Goal: Transaction & Acquisition: Purchase product/service

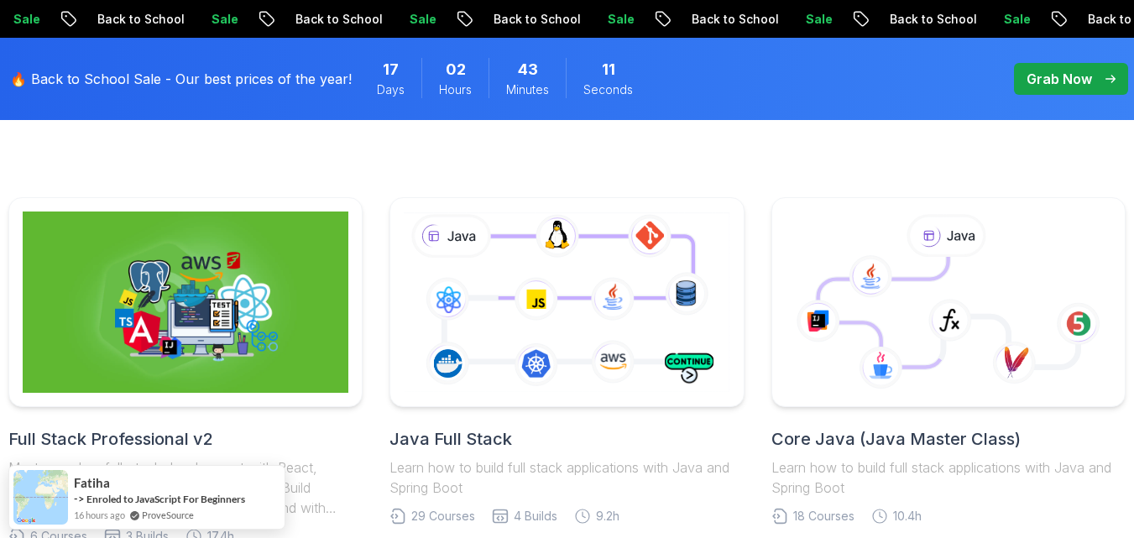
scroll to position [372, 0]
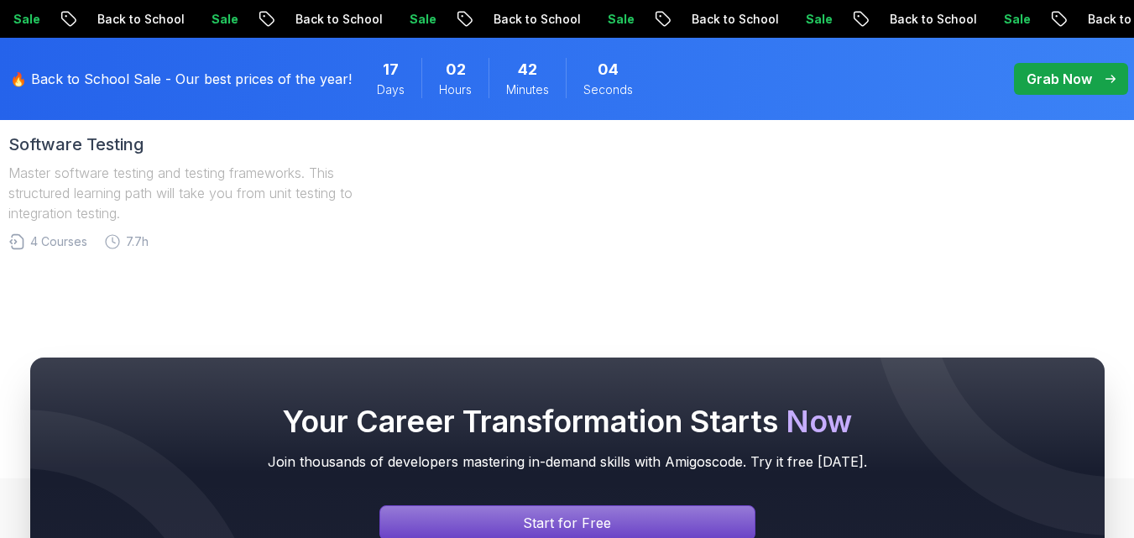
scroll to position [1456, 0]
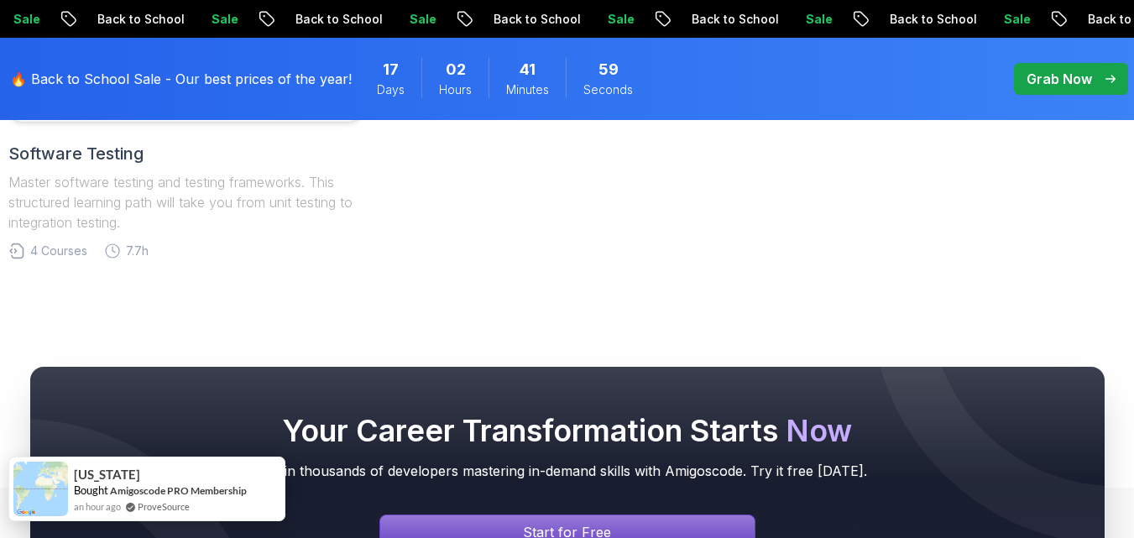
click at [66, 501] on img at bounding box center [40, 489] width 55 height 55
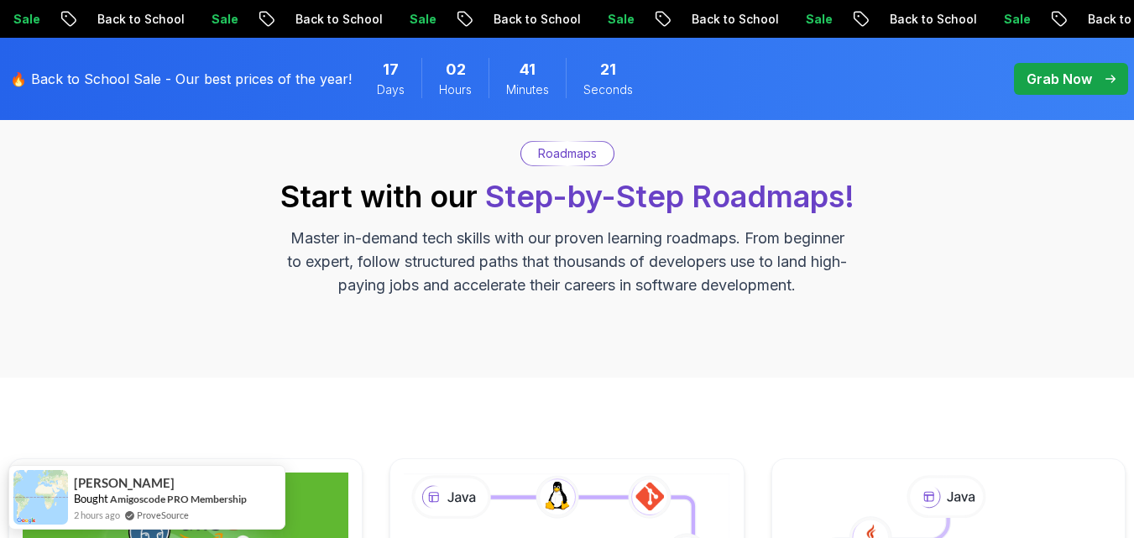
scroll to position [0, 0]
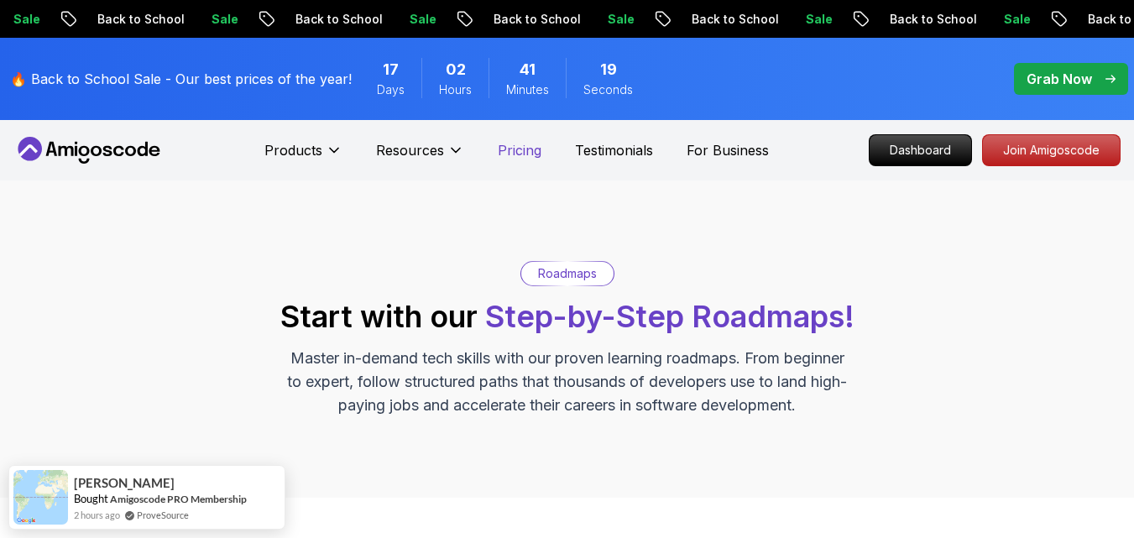
click at [526, 150] on p "Pricing" at bounding box center [520, 150] width 44 height 20
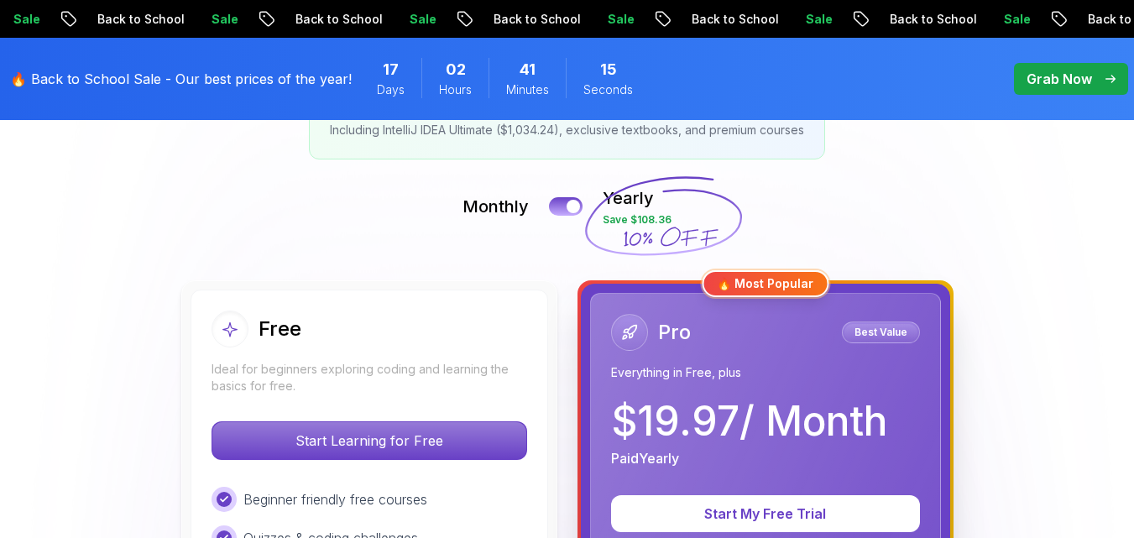
scroll to position [353, 0]
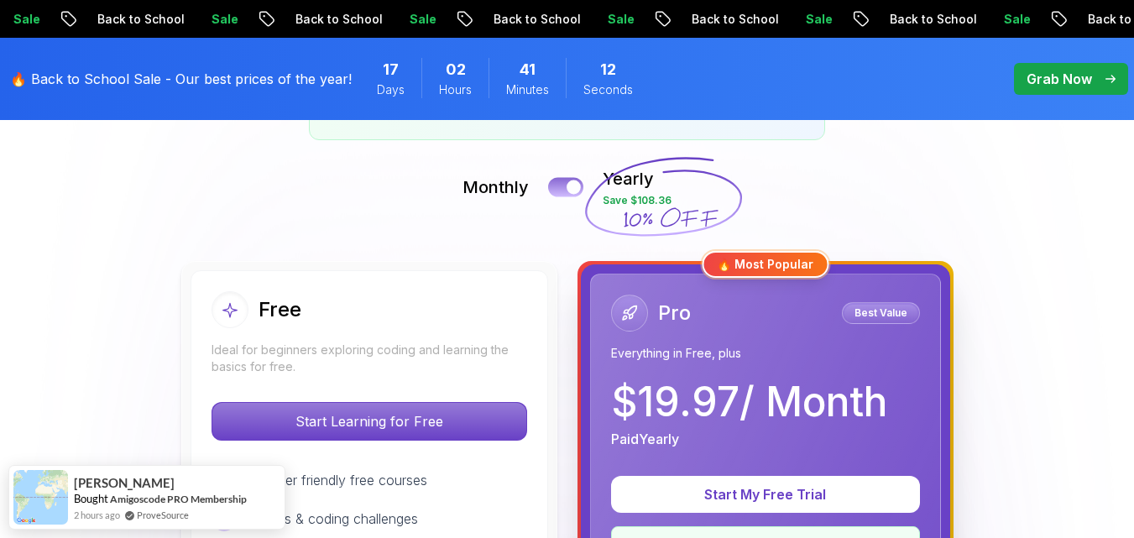
click at [565, 186] on button at bounding box center [565, 186] width 35 height 19
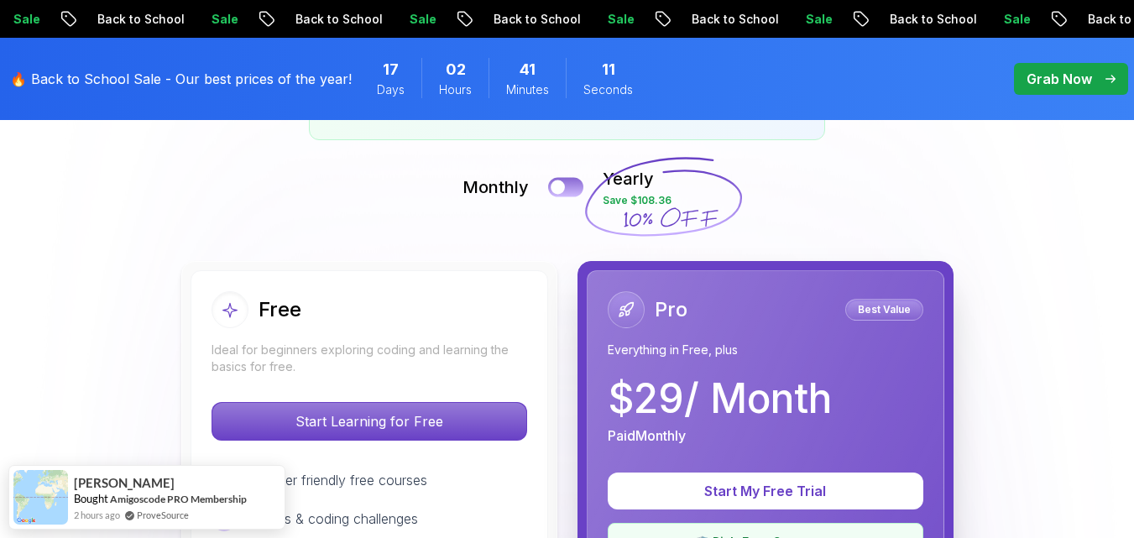
click at [565, 186] on div at bounding box center [558, 188] width 14 height 14
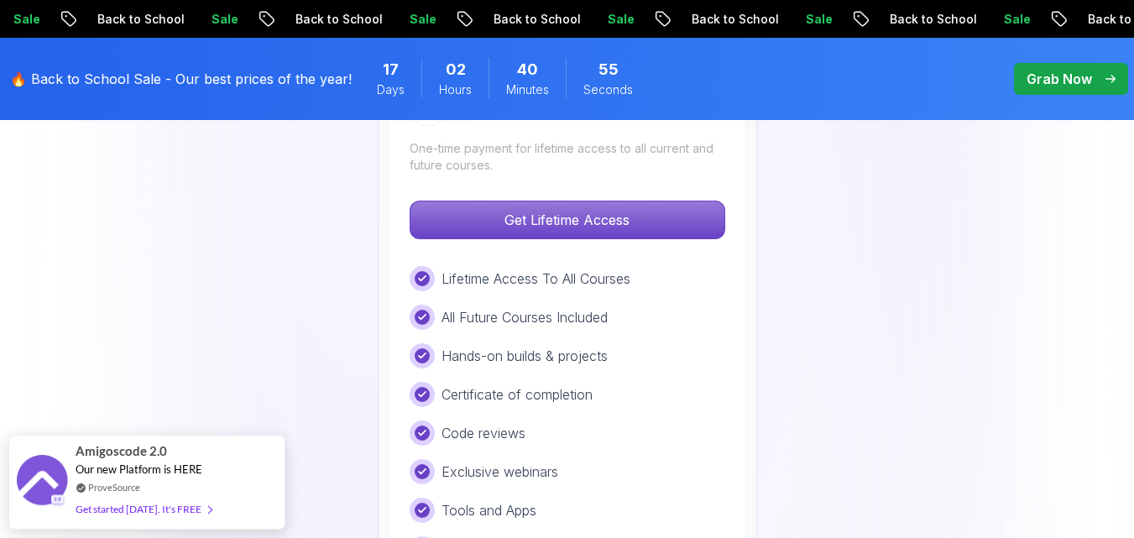
scroll to position [1371, 0]
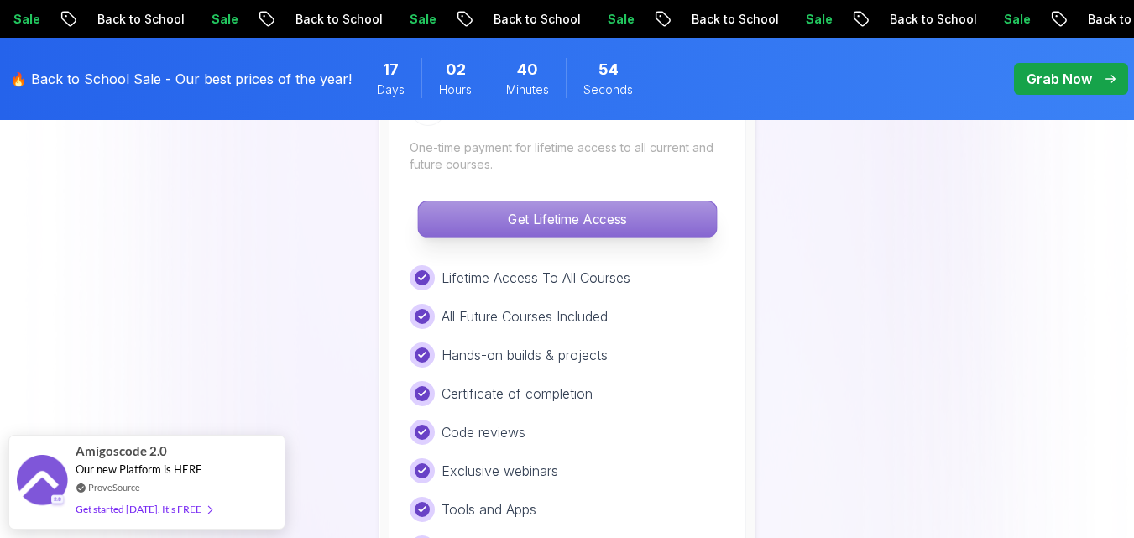
click at [566, 229] on p "Get Lifetime Access" at bounding box center [567, 219] width 298 height 35
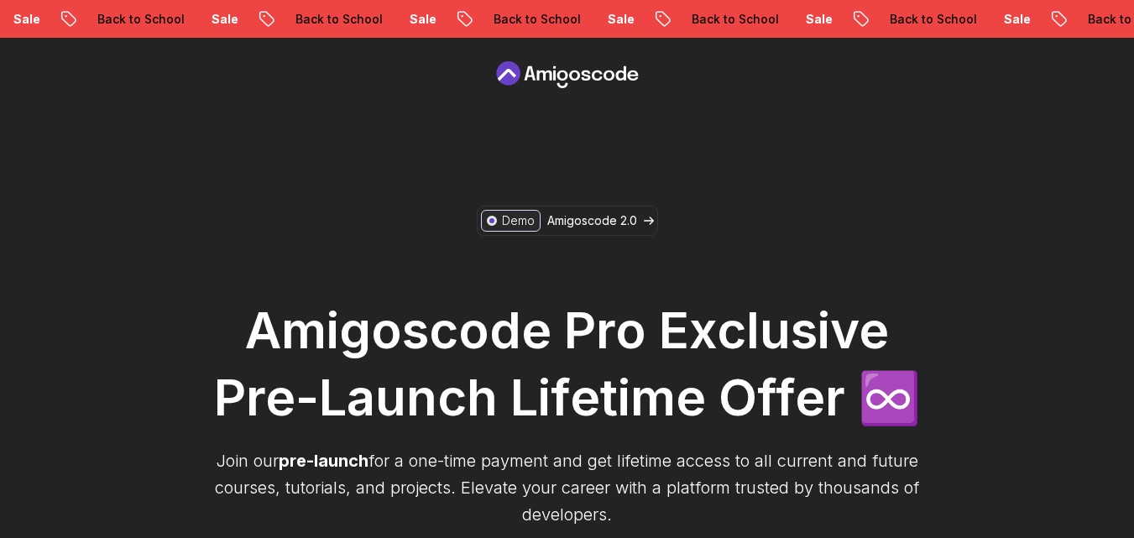
scroll to position [28, 0]
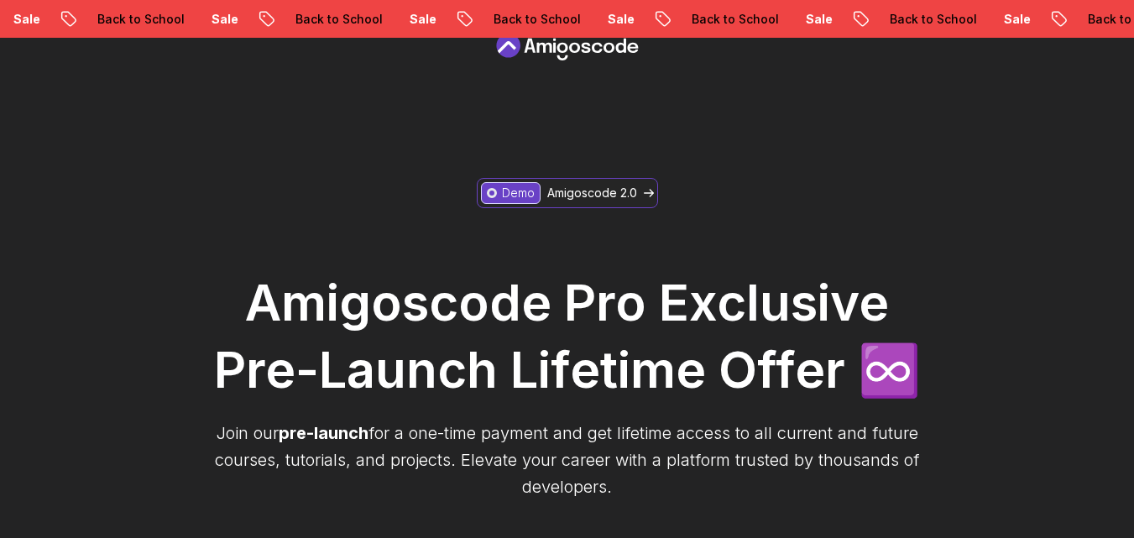
click at [578, 185] on p "Amigoscode 2.0" at bounding box center [592, 193] width 90 height 17
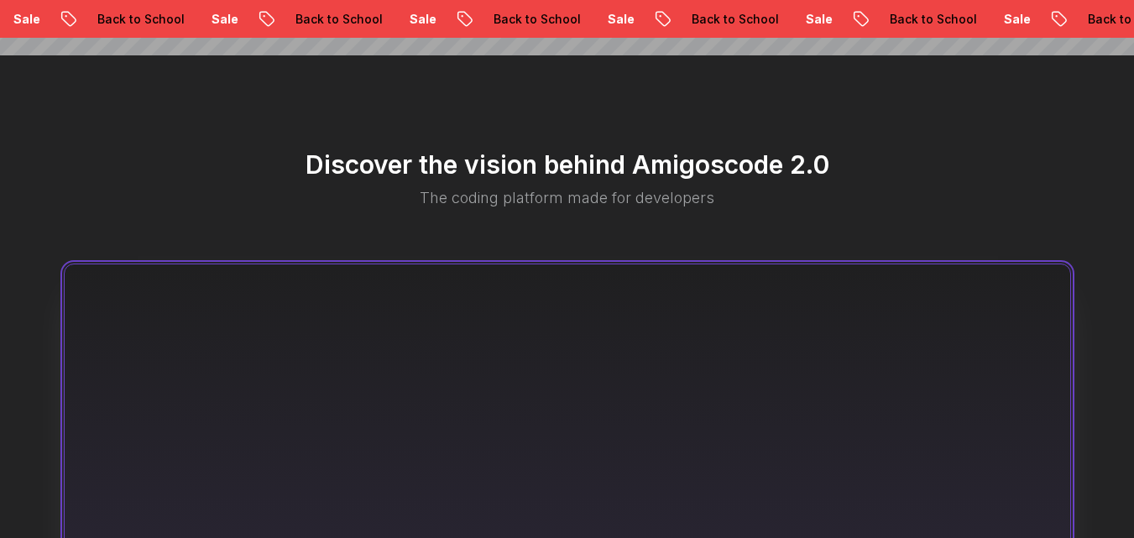
scroll to position [903, 0]
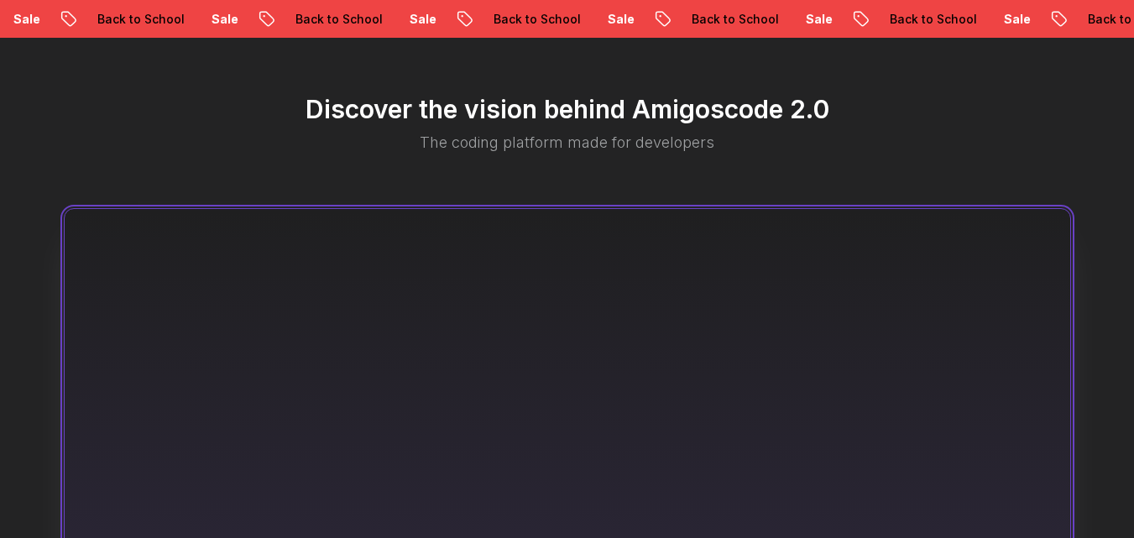
click at [593, 111] on div "Discover the vision behind Amigoscode 2.0 The coding platform made for develope…" at bounding box center [568, 537] width 1008 height 1075
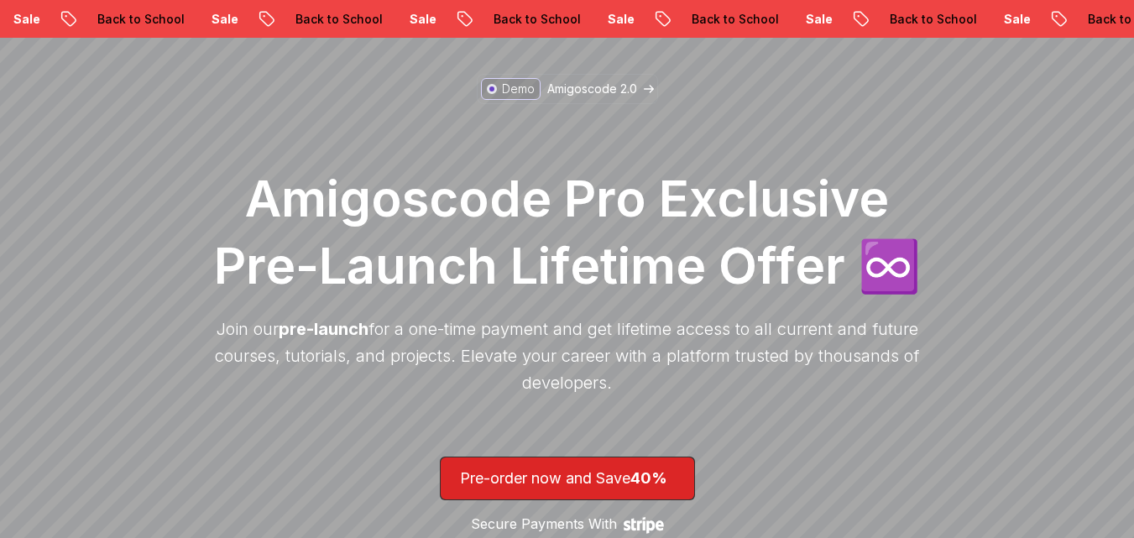
scroll to position [0, 0]
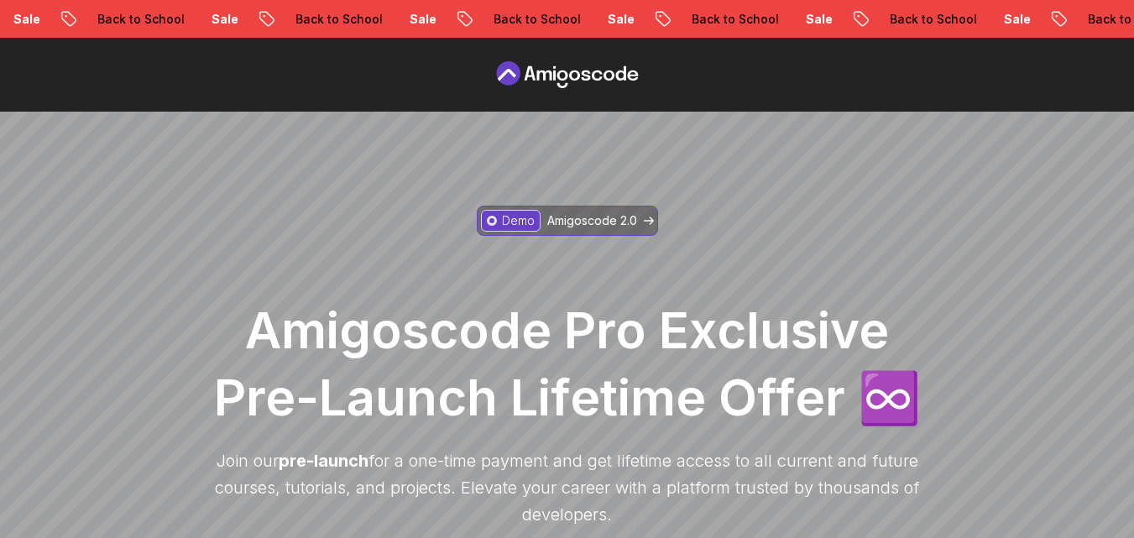
click at [585, 210] on link "Demo Amigoscode 2.0" at bounding box center [567, 221] width 181 height 30
click at [612, 216] on p "Amigoscode 2.0" at bounding box center [592, 220] width 90 height 17
click at [606, 215] on p "Amigoscode 2.0" at bounding box center [592, 220] width 90 height 17
click at [553, 67] on icon at bounding box center [567, 74] width 151 height 27
click at [564, 75] on icon at bounding box center [567, 74] width 151 height 27
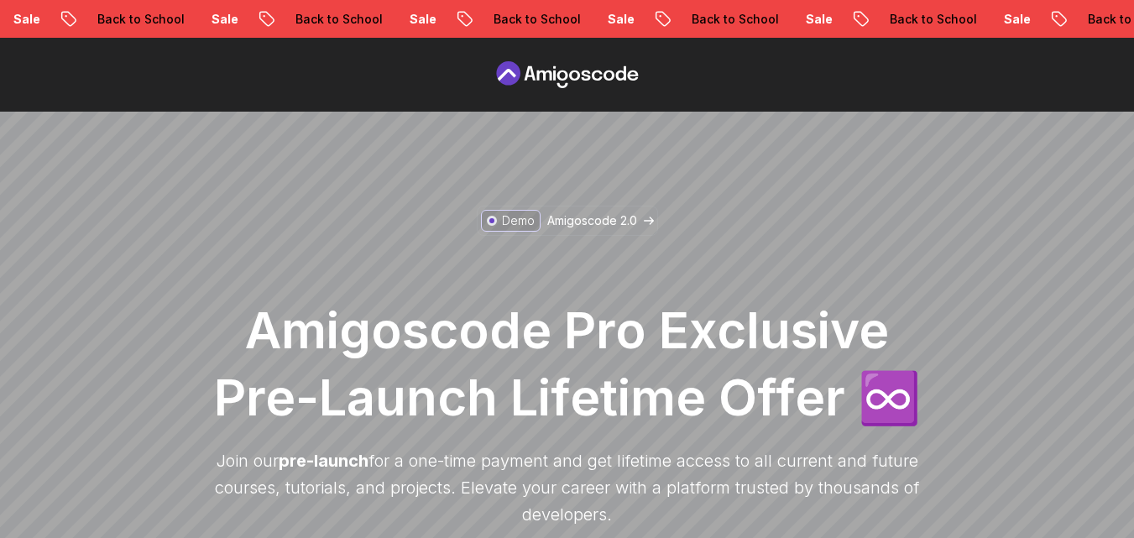
click at [540, 73] on icon at bounding box center [567, 74] width 151 height 27
click at [574, 75] on icon at bounding box center [567, 74] width 151 height 27
click at [602, 75] on icon at bounding box center [567, 74] width 151 height 27
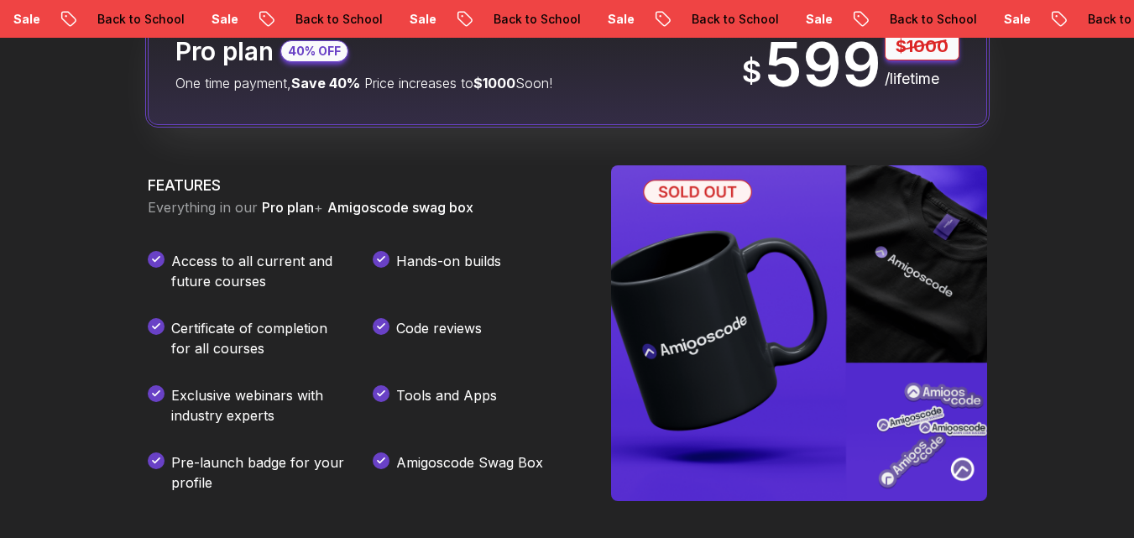
scroll to position [2214, 0]
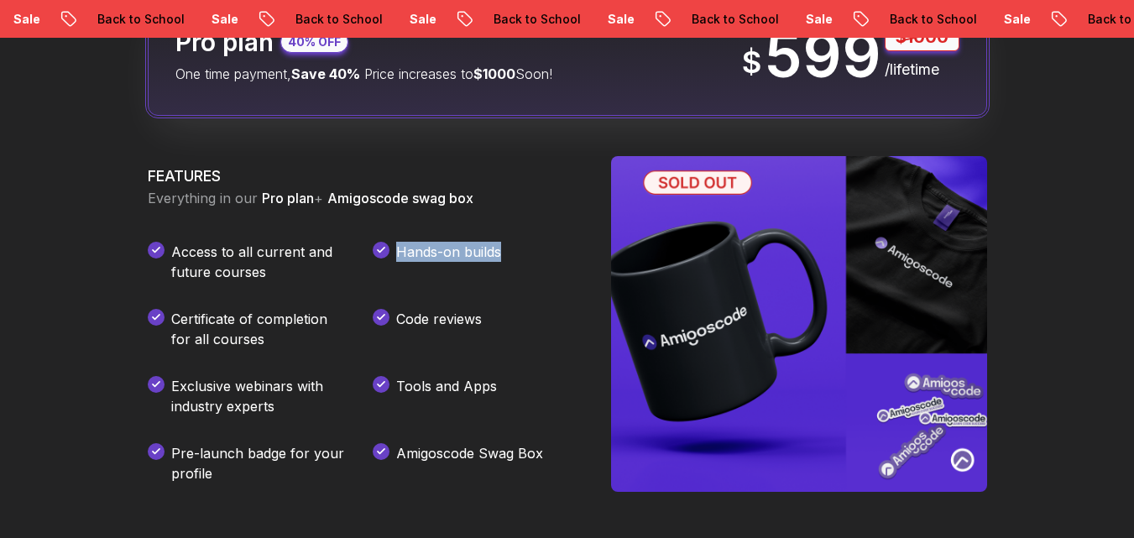
drag, startPoint x: 498, startPoint y: 252, endPoint x: 396, endPoint y: 250, distance: 101.6
click at [396, 250] on p "Hands-on builds" at bounding box center [448, 262] width 105 height 40
click at [406, 266] on p "Hands-on builds" at bounding box center [448, 262] width 105 height 40
drag, startPoint x: 400, startPoint y: 319, endPoint x: 475, endPoint y: 321, distance: 75.6
click at [475, 321] on p "Code reviews" at bounding box center [439, 329] width 86 height 40
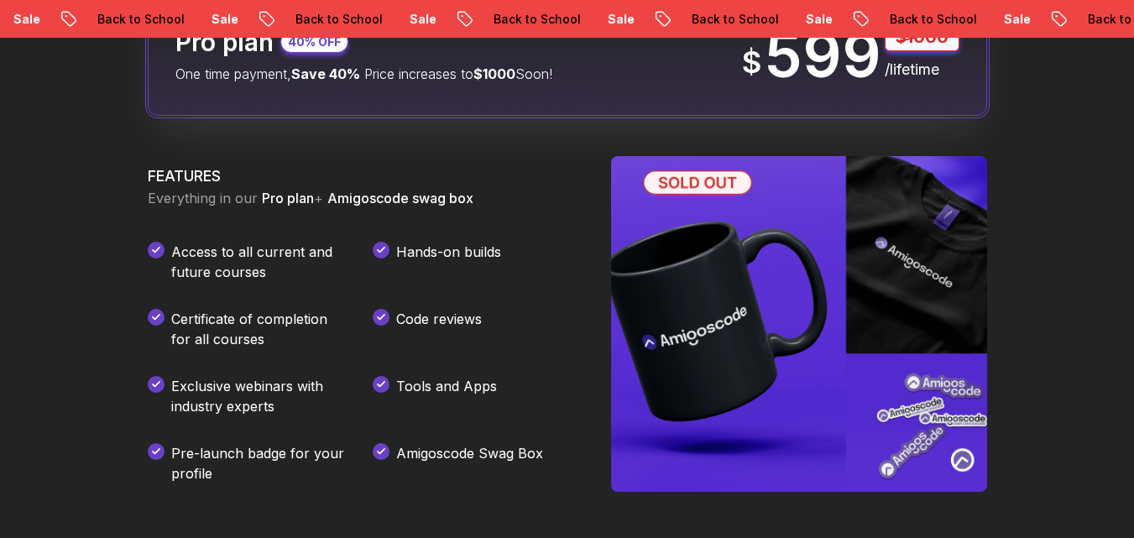
click at [486, 325] on div "Code reviews" at bounding box center [472, 329] width 198 height 40
drag, startPoint x: 397, startPoint y: 382, endPoint x: 427, endPoint y: 388, distance: 30.8
click at [427, 388] on p "Tools and Apps" at bounding box center [446, 396] width 101 height 40
drag, startPoint x: 434, startPoint y: 385, endPoint x: 455, endPoint y: 385, distance: 21.0
click at [455, 385] on p "Tools and Apps" at bounding box center [446, 396] width 101 height 40
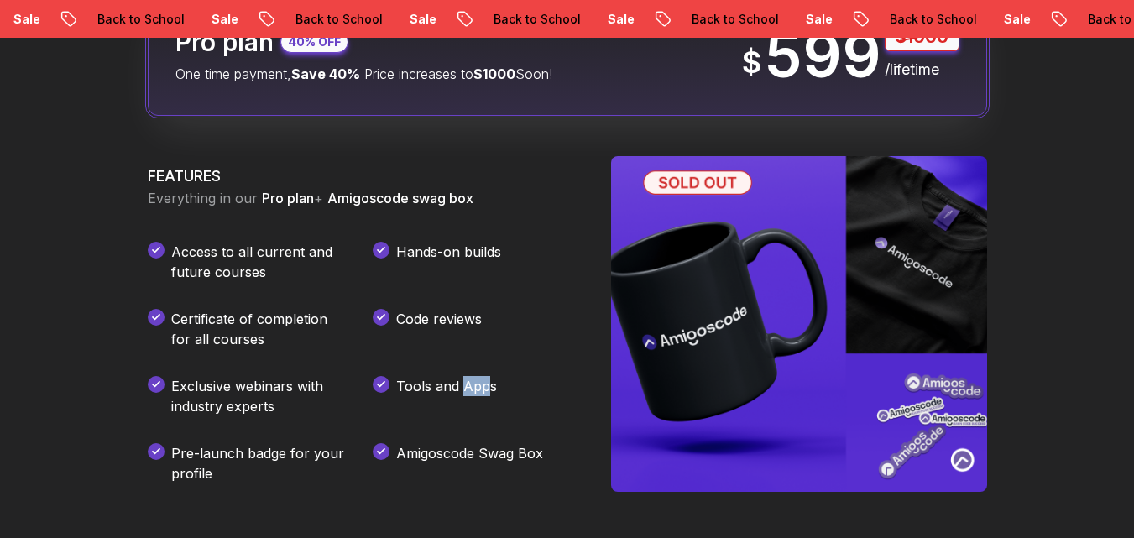
drag, startPoint x: 463, startPoint y: 386, endPoint x: 490, endPoint y: 388, distance: 27.8
click at [490, 388] on p "Tools and Apps" at bounding box center [446, 396] width 101 height 40
click at [494, 388] on p "Tools and Apps" at bounding box center [446, 396] width 101 height 40
drag, startPoint x: 463, startPoint y: 386, endPoint x: 495, endPoint y: 385, distance: 32.8
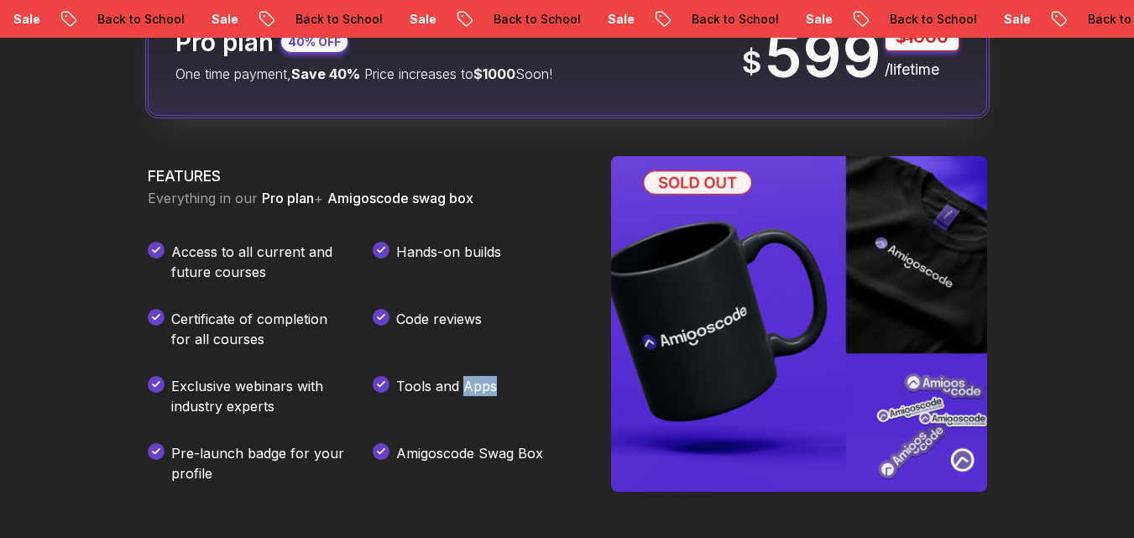
click at [495, 385] on div "Tools and Apps" at bounding box center [472, 396] width 198 height 40
drag, startPoint x: 396, startPoint y: 453, endPoint x: 477, endPoint y: 459, distance: 80.9
click at [477, 459] on p "Amigoscode Swag Box" at bounding box center [469, 463] width 147 height 40
drag, startPoint x: 480, startPoint y: 453, endPoint x: 515, endPoint y: 453, distance: 34.4
click at [515, 453] on p "Amigoscode Swag Box" at bounding box center [469, 463] width 147 height 40
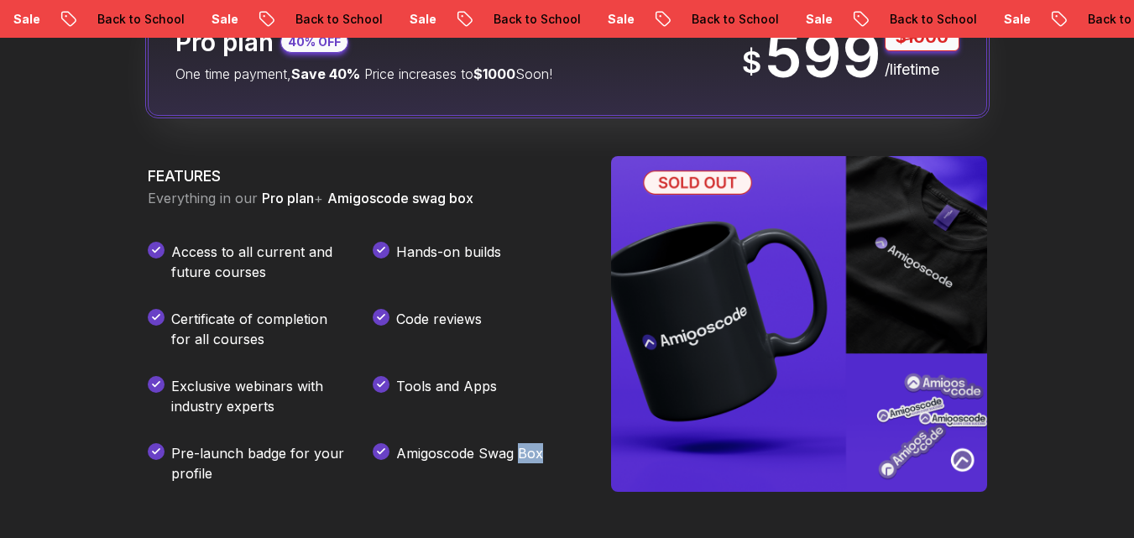
drag, startPoint x: 520, startPoint y: 453, endPoint x: 541, endPoint y: 453, distance: 21.0
click at [541, 453] on p "Amigoscode Swag Box" at bounding box center [469, 463] width 147 height 40
drag, startPoint x: 172, startPoint y: 450, endPoint x: 192, endPoint y: 453, distance: 20.4
click at [192, 453] on p "Pre-launch badge for your profile" at bounding box center [258, 463] width 175 height 40
drag, startPoint x: 198, startPoint y: 452, endPoint x: 237, endPoint y: 453, distance: 38.6
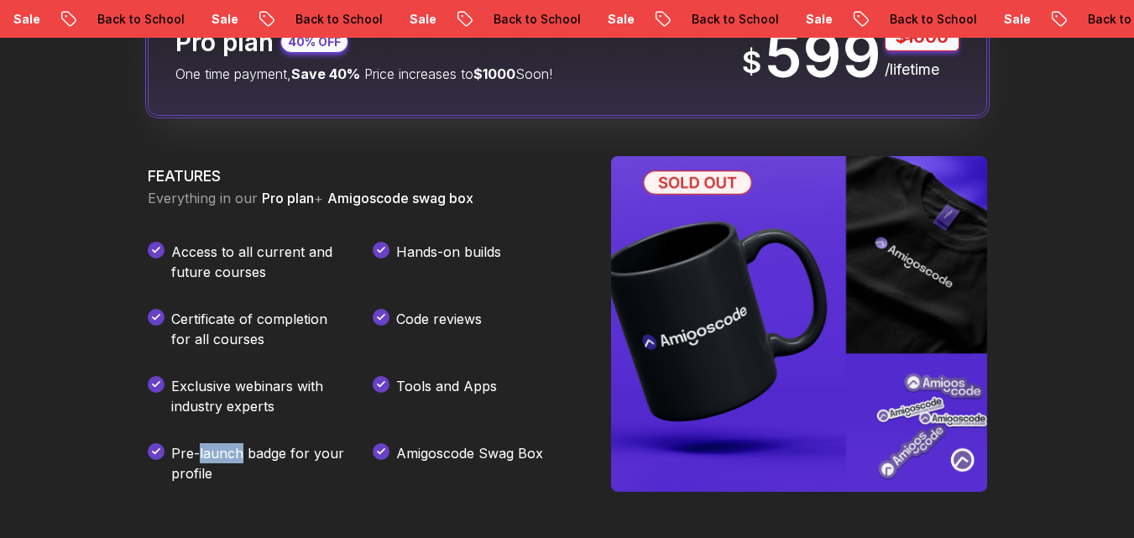
click at [237, 453] on p "Pre-launch badge for your profile" at bounding box center [258, 463] width 175 height 40
drag, startPoint x: 244, startPoint y: 453, endPoint x: 281, endPoint y: 454, distance: 37.0
click at [281, 454] on p "Pre-launch badge for your profile" at bounding box center [258, 463] width 175 height 40
drag, startPoint x: 289, startPoint y: 451, endPoint x: 304, endPoint y: 453, distance: 15.3
click at [304, 453] on p "Pre-launch badge for your profile" at bounding box center [258, 463] width 175 height 40
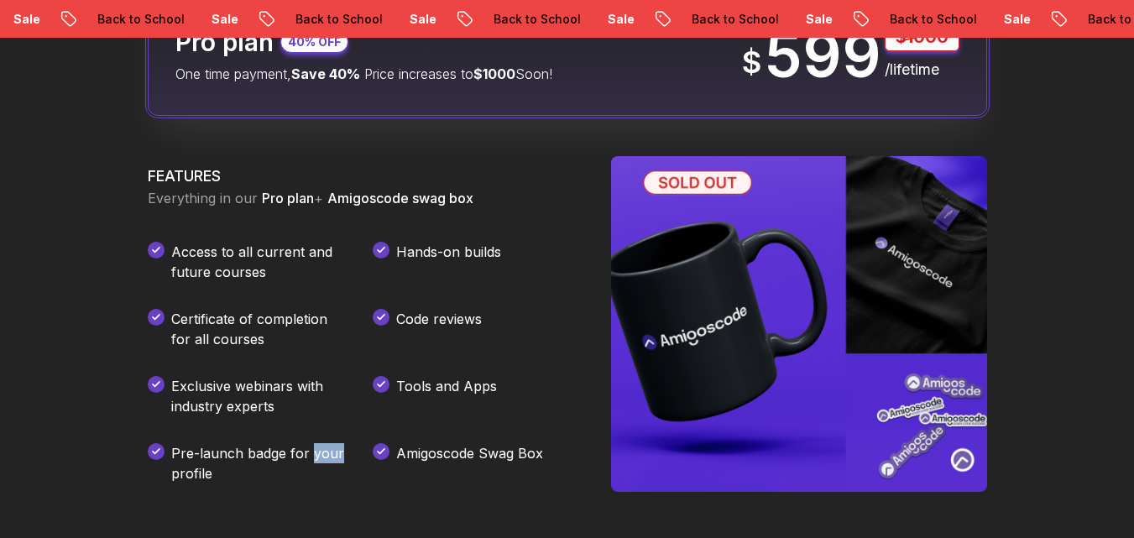
drag, startPoint x: 312, startPoint y: 453, endPoint x: 338, endPoint y: 454, distance: 25.2
click at [338, 454] on p "Pre-launch badge for your profile" at bounding box center [258, 463] width 175 height 40
drag, startPoint x: 171, startPoint y: 474, endPoint x: 212, endPoint y: 474, distance: 40.3
click at [212, 474] on p "Pre-launch badge for your profile" at bounding box center [258, 463] width 175 height 40
drag, startPoint x: 171, startPoint y: 406, endPoint x: 221, endPoint y: 406, distance: 49.5
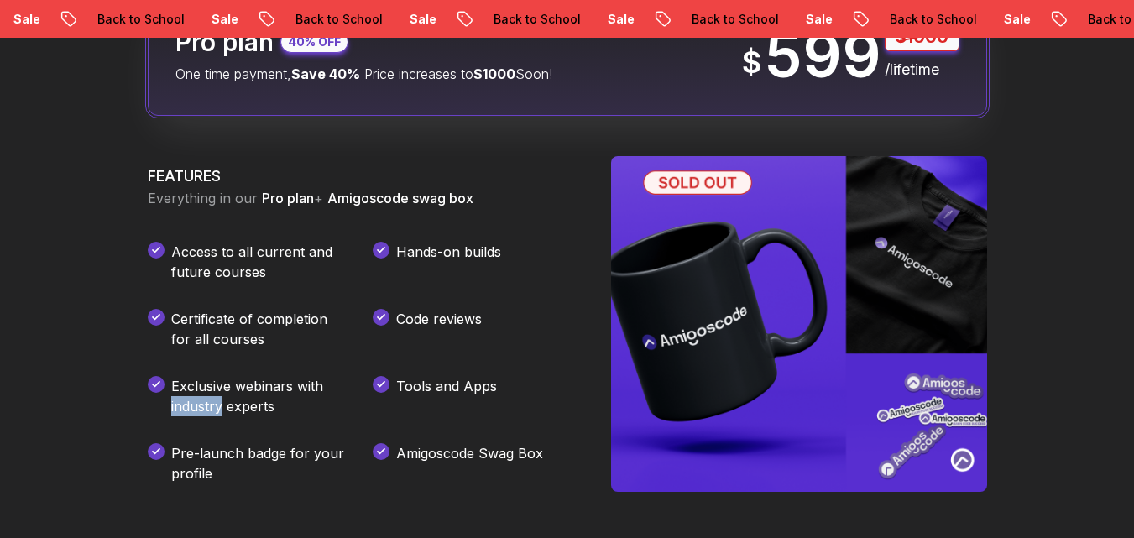
click at [221, 406] on p "Exclusive webinars with industry experts" at bounding box center [258, 396] width 175 height 40
drag, startPoint x: 227, startPoint y: 406, endPoint x: 275, endPoint y: 406, distance: 48.7
click at [275, 406] on p "Exclusive webinars with industry experts" at bounding box center [258, 396] width 175 height 40
drag, startPoint x: 174, startPoint y: 385, endPoint x: 228, endPoint y: 385, distance: 54.6
click at [228, 385] on p "Exclusive webinars with industry experts" at bounding box center [258, 396] width 175 height 40
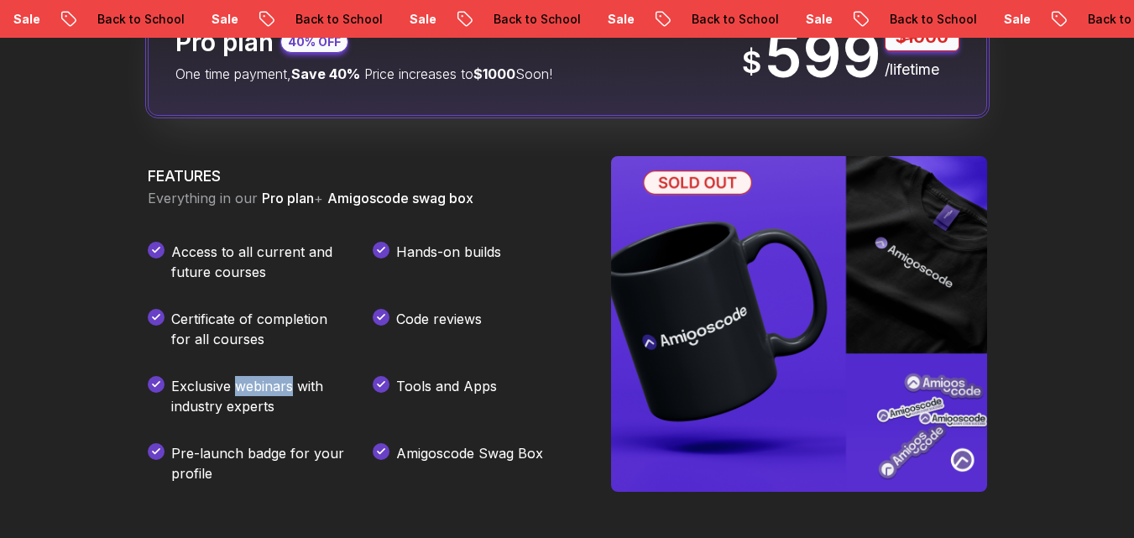
drag, startPoint x: 236, startPoint y: 383, endPoint x: 290, endPoint y: 385, distance: 53.8
click at [290, 385] on p "Exclusive webinars with industry experts" at bounding box center [258, 396] width 175 height 40
drag, startPoint x: 297, startPoint y: 385, endPoint x: 320, endPoint y: 385, distance: 22.7
click at [320, 385] on p "Exclusive webinars with industry experts" at bounding box center [258, 396] width 175 height 40
drag, startPoint x: 398, startPoint y: 318, endPoint x: 429, endPoint y: 317, distance: 31.1
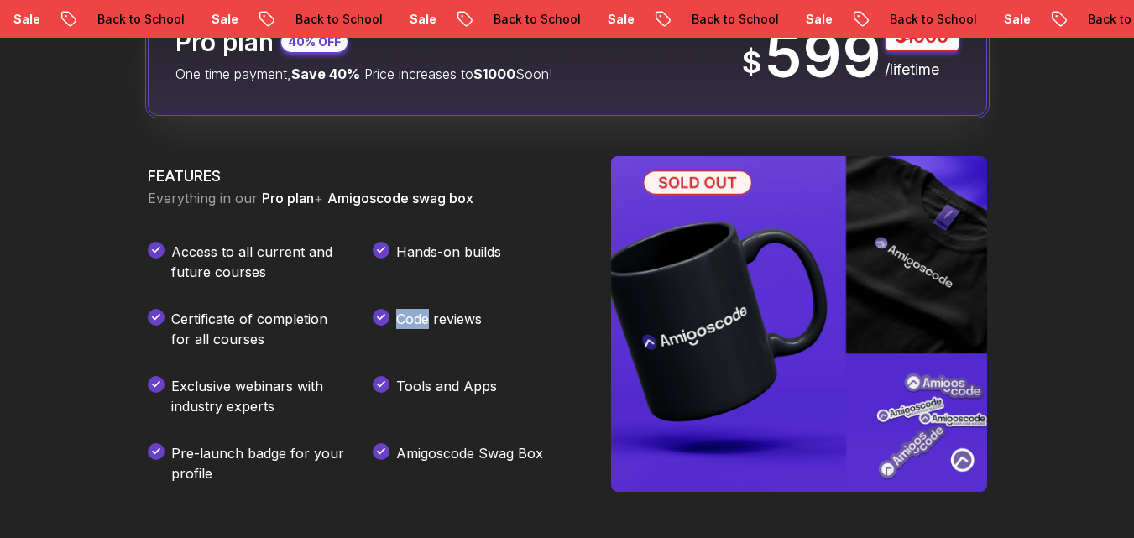
click at [429, 317] on p "Code reviews" at bounding box center [439, 329] width 86 height 40
drag, startPoint x: 434, startPoint y: 317, endPoint x: 480, endPoint y: 321, distance: 46.3
click at [480, 321] on p "Code reviews" at bounding box center [439, 329] width 86 height 40
drag, startPoint x: 174, startPoint y: 317, endPoint x: 237, endPoint y: 318, distance: 63.0
click at [237, 318] on p "Certificate of completion for all courses" at bounding box center [258, 329] width 175 height 40
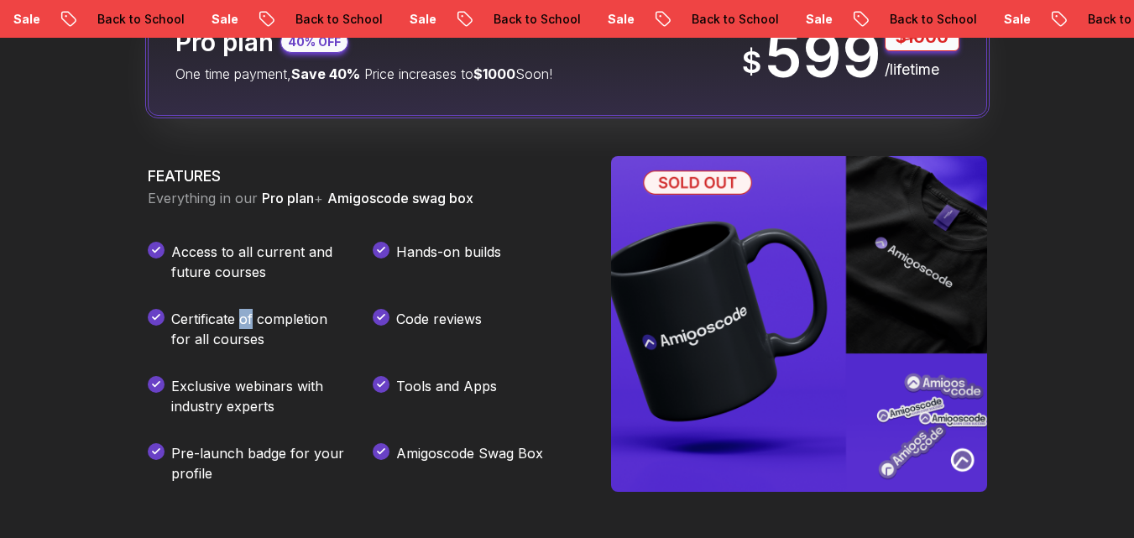
drag, startPoint x: 242, startPoint y: 318, endPoint x: 252, endPoint y: 318, distance: 10.1
click at [252, 318] on p "Certificate of completion for all courses" at bounding box center [258, 329] width 175 height 40
drag, startPoint x: 257, startPoint y: 318, endPoint x: 328, endPoint y: 318, distance: 71.4
click at [328, 318] on p "Certificate of completion for all courses" at bounding box center [258, 329] width 175 height 40
drag, startPoint x: 171, startPoint y: 339, endPoint x: 191, endPoint y: 339, distance: 19.3
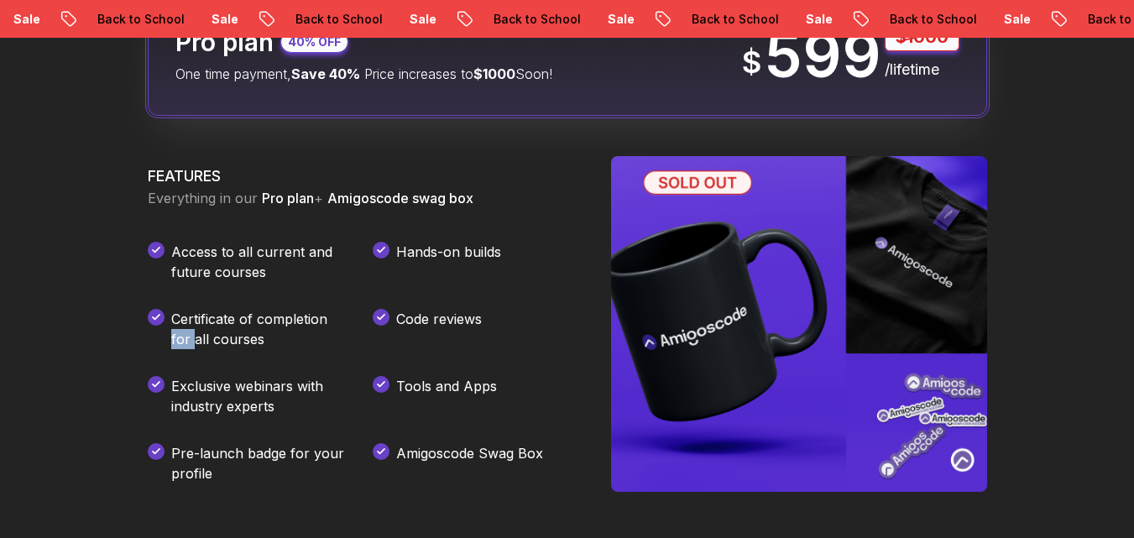
click at [191, 339] on p "Certificate of completion for all courses" at bounding box center [258, 329] width 175 height 40
click at [209, 344] on p "Certificate of completion for all courses" at bounding box center [258, 329] width 175 height 40
drag, startPoint x: 190, startPoint y: 338, endPoint x: 204, endPoint y: 338, distance: 14.3
click at [204, 338] on p "Certificate of completion for all courses" at bounding box center [258, 329] width 175 height 40
click at [213, 357] on div "Access to all current and future courses Hands-on builds Certificate of complet…" at bounding box center [359, 363] width 423 height 242
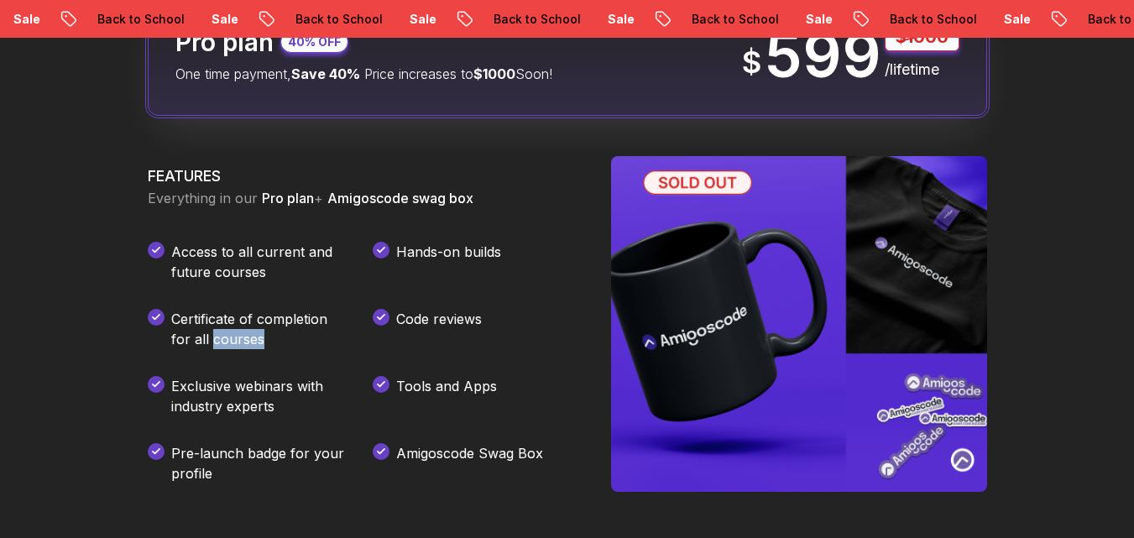
drag, startPoint x: 212, startPoint y: 337, endPoint x: 259, endPoint y: 338, distance: 47.1
click at [259, 338] on p "Certificate of completion for all courses" at bounding box center [258, 329] width 175 height 40
drag, startPoint x: 400, startPoint y: 249, endPoint x: 434, endPoint y: 249, distance: 34.4
click at [434, 249] on p "Hands-on builds" at bounding box center [448, 262] width 105 height 40
click at [454, 250] on p "Hands-on builds" at bounding box center [448, 262] width 105 height 40
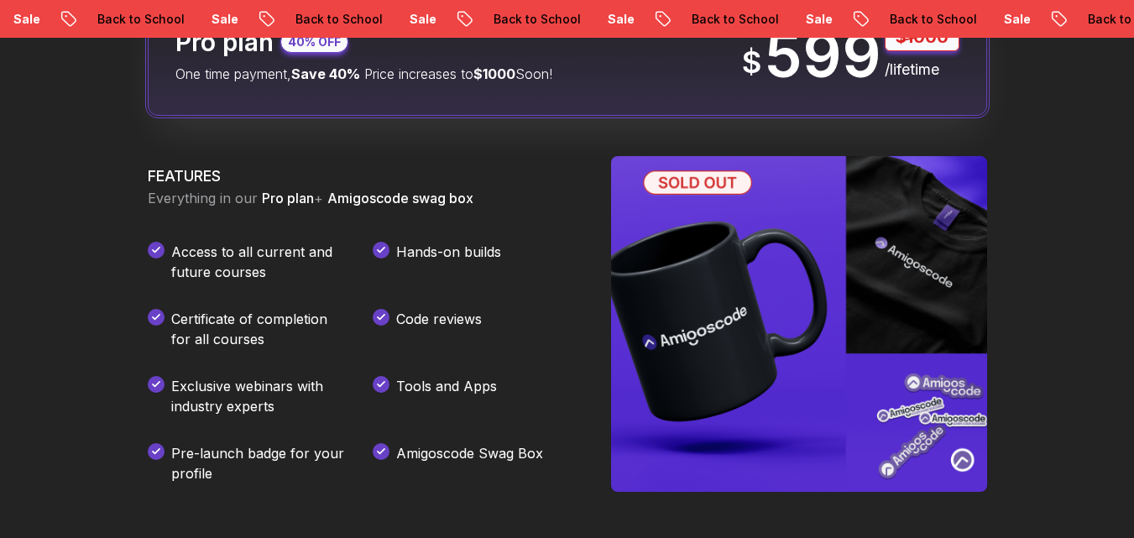
click at [458, 252] on p "Hands-on builds" at bounding box center [448, 262] width 105 height 40
drag, startPoint x: 445, startPoint y: 251, endPoint x: 458, endPoint y: 253, distance: 13.5
click at [458, 253] on p "Hands-on builds" at bounding box center [448, 262] width 105 height 40
drag, startPoint x: 464, startPoint y: 251, endPoint x: 500, endPoint y: 251, distance: 35.3
click at [500, 251] on p "Hands-on builds" at bounding box center [448, 262] width 105 height 40
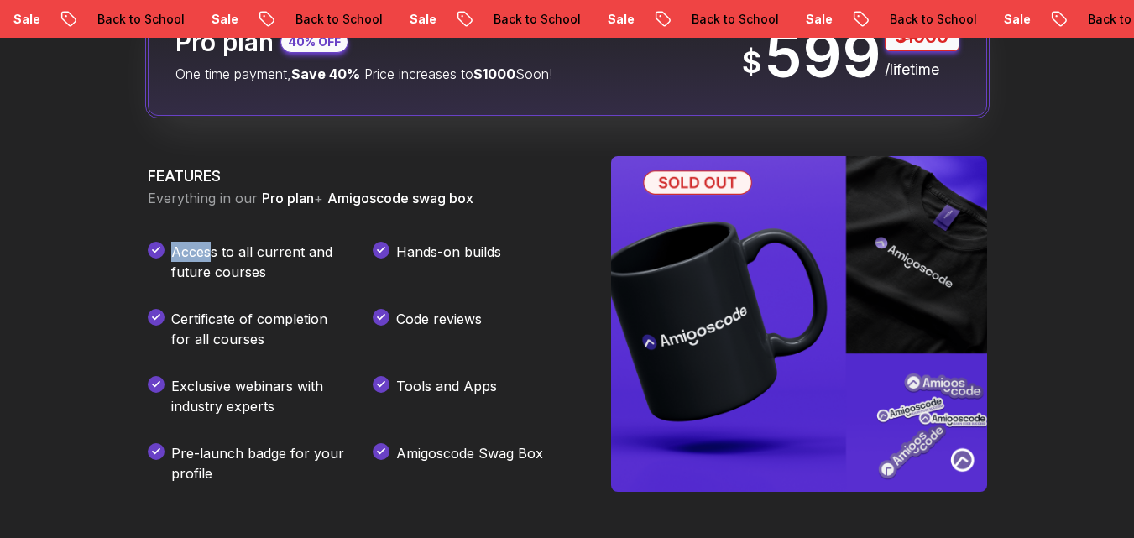
drag, startPoint x: 171, startPoint y: 254, endPoint x: 211, endPoint y: 251, distance: 39.5
click at [211, 251] on p "Access to all current and future courses" at bounding box center [258, 262] width 175 height 40
click at [235, 285] on div "Access to all current and future courses Hands-on builds Certificate of complet…" at bounding box center [359, 363] width 423 height 242
drag, startPoint x: 173, startPoint y: 250, endPoint x: 216, endPoint y: 250, distance: 42.8
click at [216, 250] on p "Access to all current and future courses" at bounding box center [258, 262] width 175 height 40
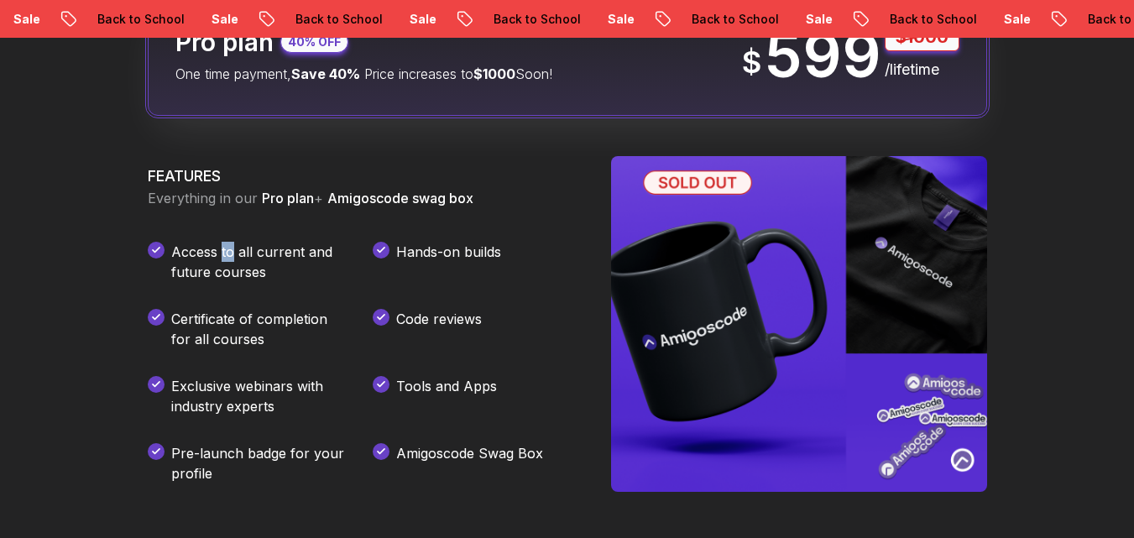
drag, startPoint x: 223, startPoint y: 250, endPoint x: 232, endPoint y: 250, distance: 9.2
click at [232, 250] on p "Access to all current and future courses" at bounding box center [258, 262] width 175 height 40
drag, startPoint x: 237, startPoint y: 250, endPoint x: 253, endPoint y: 250, distance: 16.0
click at [253, 250] on p "Access to all current and future courses" at bounding box center [258, 262] width 175 height 40
drag, startPoint x: 257, startPoint y: 252, endPoint x: 300, endPoint y: 251, distance: 42.8
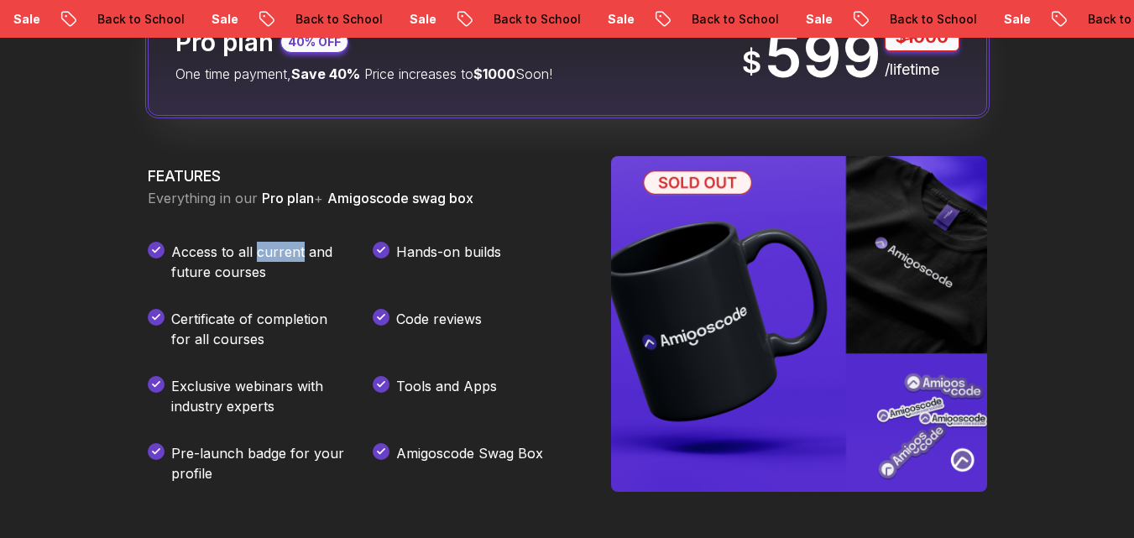
click at [300, 251] on p "Access to all current and future courses" at bounding box center [258, 262] width 175 height 40
drag, startPoint x: 305, startPoint y: 251, endPoint x: 332, endPoint y: 251, distance: 26.9
click at [332, 251] on p "Access to all current and future courses" at bounding box center [258, 262] width 175 height 40
drag, startPoint x: 172, startPoint y: 270, endPoint x: 207, endPoint y: 271, distance: 34.5
click at [207, 271] on p "Access to all current and future courses" at bounding box center [258, 262] width 175 height 40
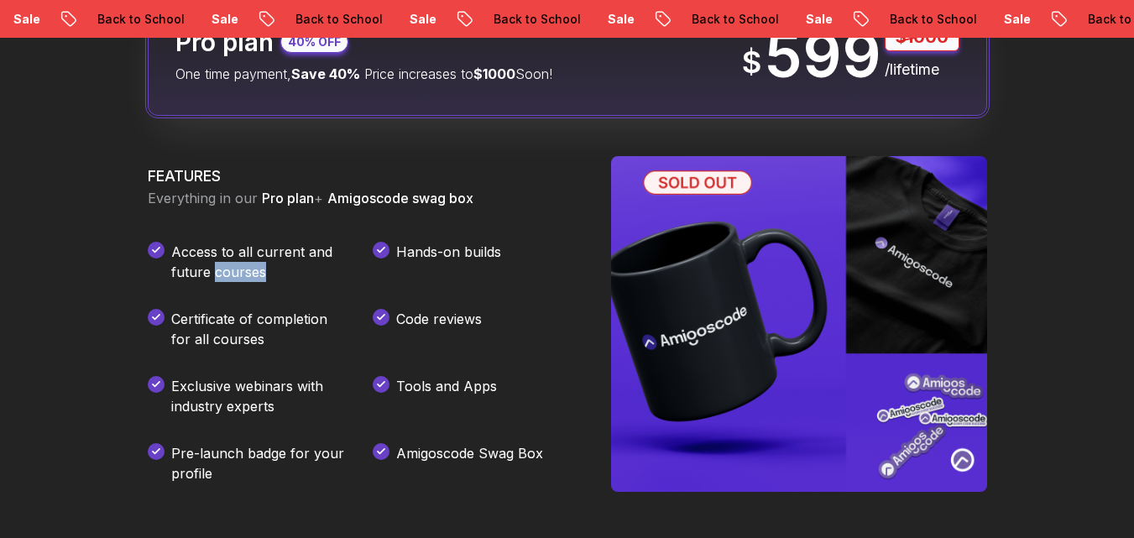
drag, startPoint x: 214, startPoint y: 271, endPoint x: 271, endPoint y: 271, distance: 57.1
click at [271, 271] on p "Access to all current and future courses" at bounding box center [258, 262] width 175 height 40
click at [294, 291] on div "Access to all current and future courses Hands-on builds Certificate of complet…" at bounding box center [359, 363] width 423 height 242
click at [300, 322] on p "Certificate of completion for all courses" at bounding box center [258, 329] width 175 height 40
drag, startPoint x: 173, startPoint y: 317, endPoint x: 235, endPoint y: 318, distance: 62.1
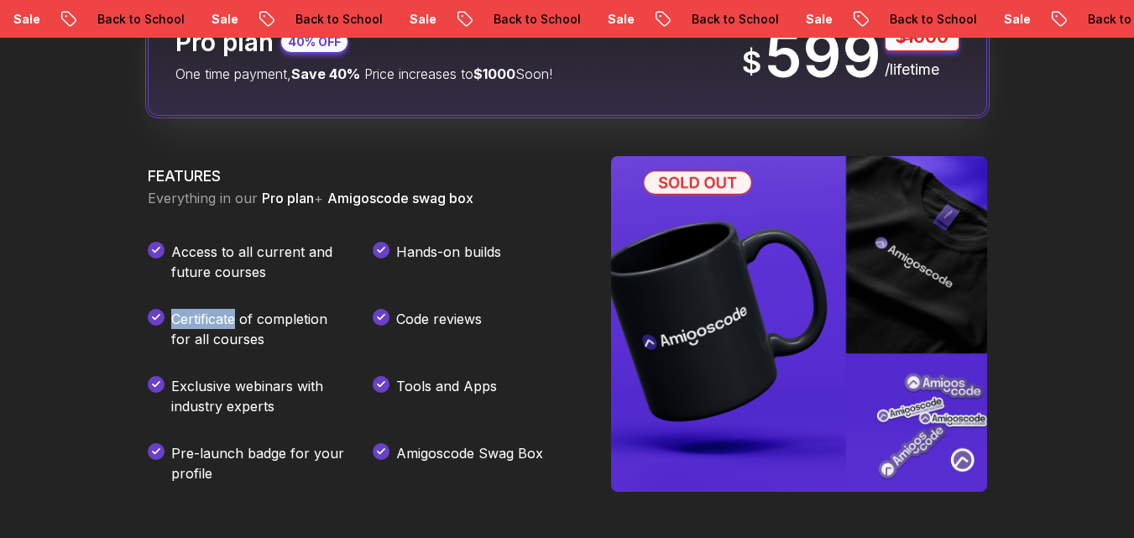
click at [235, 318] on p "Certificate of completion for all courses" at bounding box center [258, 329] width 175 height 40
drag, startPoint x: 241, startPoint y: 318, endPoint x: 252, endPoint y: 318, distance: 10.9
click at [252, 318] on p "Certificate of completion for all courses" at bounding box center [258, 329] width 175 height 40
drag, startPoint x: 259, startPoint y: 318, endPoint x: 324, endPoint y: 317, distance: 65.5
click at [324, 317] on p "Certificate of completion for all courses" at bounding box center [258, 329] width 175 height 40
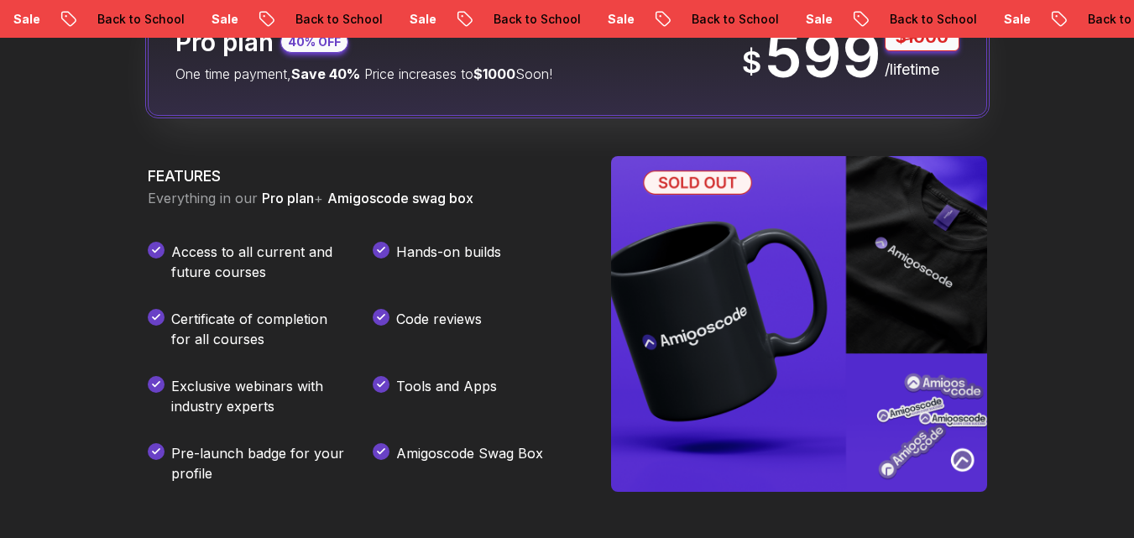
click at [269, 343] on p "Certificate of completion for all courses" at bounding box center [258, 329] width 175 height 40
drag, startPoint x: 170, startPoint y: 337, endPoint x: 187, endPoint y: 343, distance: 18.6
click at [187, 343] on div "Certificate of completion for all courses" at bounding box center [247, 329] width 198 height 40
drag, startPoint x: 192, startPoint y: 341, endPoint x: 207, endPoint y: 342, distance: 14.3
click at [207, 342] on p "Certificate of completion for all courses" at bounding box center [258, 329] width 175 height 40
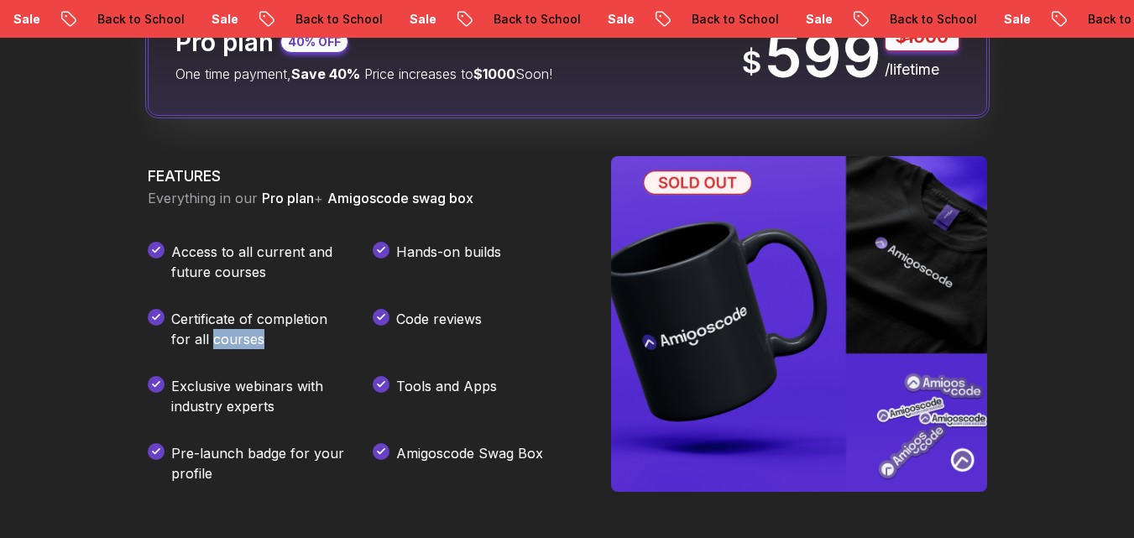
drag, startPoint x: 210, startPoint y: 340, endPoint x: 261, endPoint y: 340, distance: 51.2
click at [261, 340] on p "Certificate of completion for all courses" at bounding box center [258, 329] width 175 height 40
click at [273, 344] on p "Certificate of completion for all courses" at bounding box center [258, 329] width 175 height 40
click at [286, 354] on div "Access to all current and future courses Hands-on builds Certificate of complet…" at bounding box center [359, 363] width 423 height 242
drag, startPoint x: 172, startPoint y: 381, endPoint x: 228, endPoint y: 386, distance: 56.5
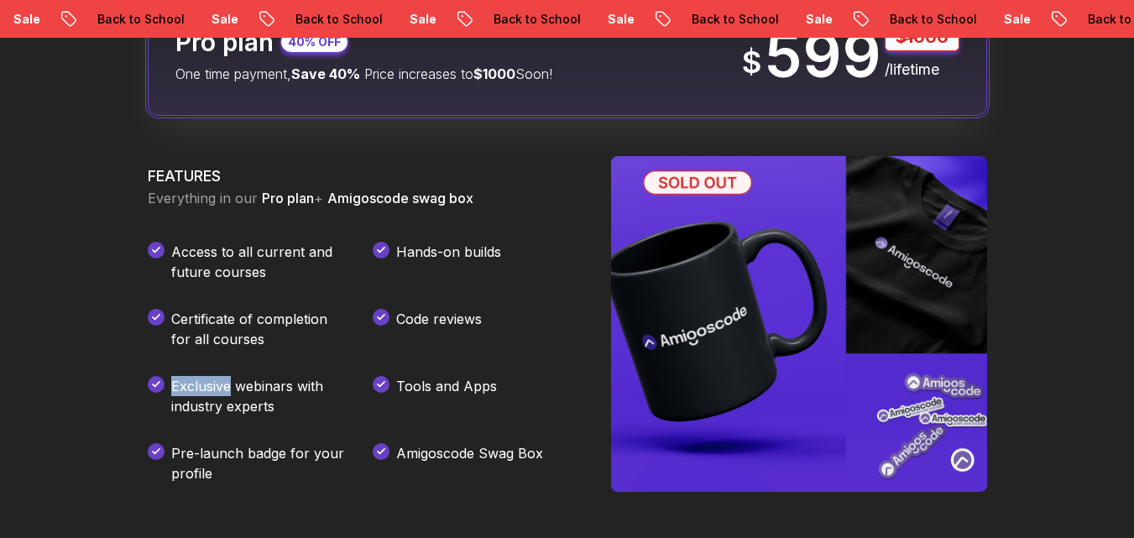
click at [228, 386] on p "Exclusive webinars with industry experts" at bounding box center [258, 396] width 175 height 40
drag, startPoint x: 236, startPoint y: 386, endPoint x: 291, endPoint y: 387, distance: 54.6
click at [291, 387] on p "Exclusive webinars with industry experts" at bounding box center [258, 396] width 175 height 40
drag, startPoint x: 299, startPoint y: 387, endPoint x: 321, endPoint y: 386, distance: 21.8
click at [321, 386] on p "Exclusive webinars with industry experts" at bounding box center [258, 396] width 175 height 40
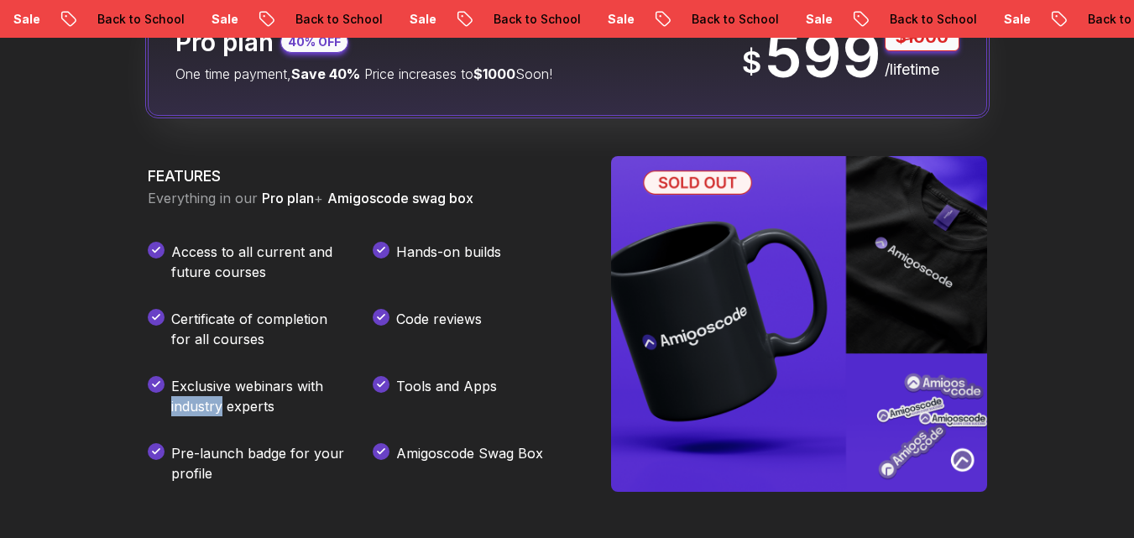
drag, startPoint x: 170, startPoint y: 406, endPoint x: 223, endPoint y: 415, distance: 53.6
click at [223, 415] on p "Exclusive webinars with industry experts" at bounding box center [258, 396] width 175 height 40
drag, startPoint x: 228, startPoint y: 407, endPoint x: 277, endPoint y: 406, distance: 48.7
click at [277, 406] on p "Exclusive webinars with industry experts" at bounding box center [258, 396] width 175 height 40
click at [279, 438] on div "Access to all current and future courses Hands-on builds Certificate of complet…" at bounding box center [359, 363] width 423 height 242
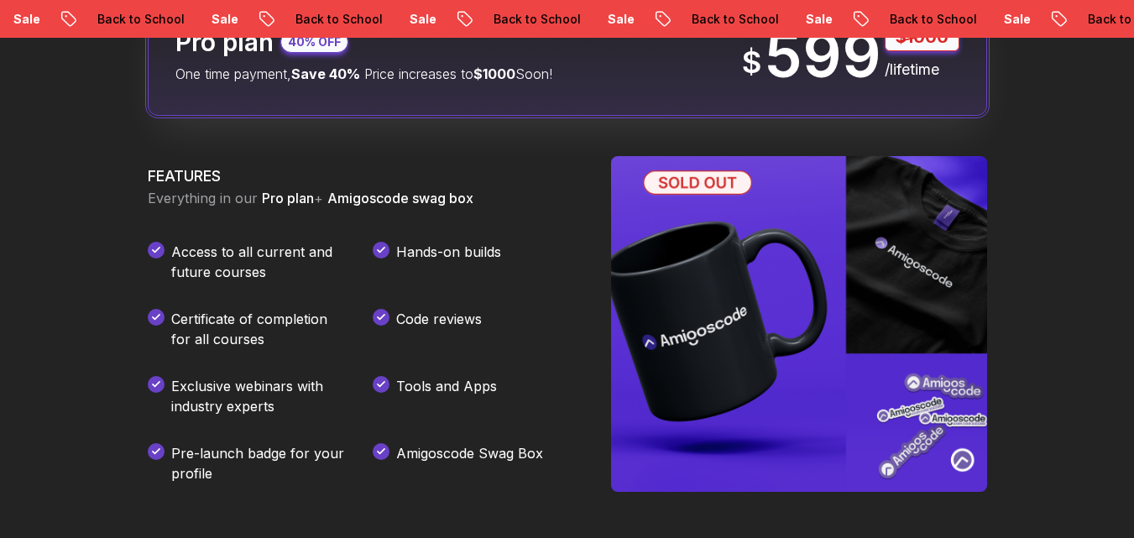
click at [171, 449] on p "Pre-launch badge for your profile" at bounding box center [258, 463] width 175 height 40
drag, startPoint x: 170, startPoint y: 449, endPoint x: 238, endPoint y: 453, distance: 67.3
click at [238, 453] on p "Pre-launch badge for your profile" at bounding box center [258, 463] width 175 height 40
drag, startPoint x: 247, startPoint y: 453, endPoint x: 285, endPoint y: 453, distance: 38.6
click at [285, 453] on p "Pre-launch badge for your profile" at bounding box center [258, 463] width 175 height 40
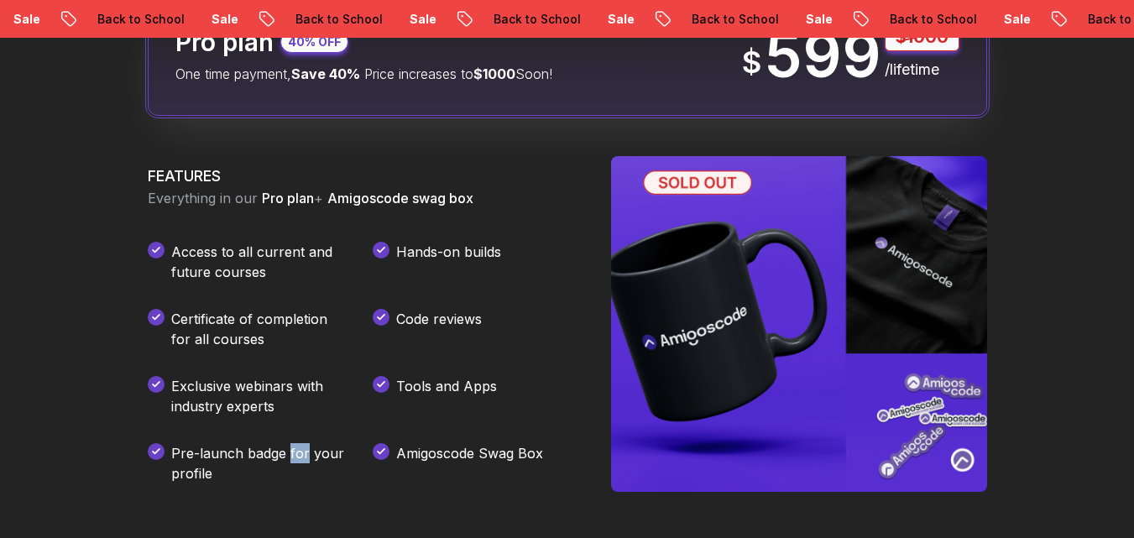
drag, startPoint x: 289, startPoint y: 453, endPoint x: 305, endPoint y: 453, distance: 16.0
click at [305, 453] on p "Pre-launch badge for your profile" at bounding box center [258, 463] width 175 height 40
drag, startPoint x: 312, startPoint y: 453, endPoint x: 338, endPoint y: 453, distance: 26.9
click at [338, 453] on p "Pre-launch badge for your profile" at bounding box center [258, 463] width 175 height 40
drag, startPoint x: 172, startPoint y: 474, endPoint x: 211, endPoint y: 469, distance: 39.0
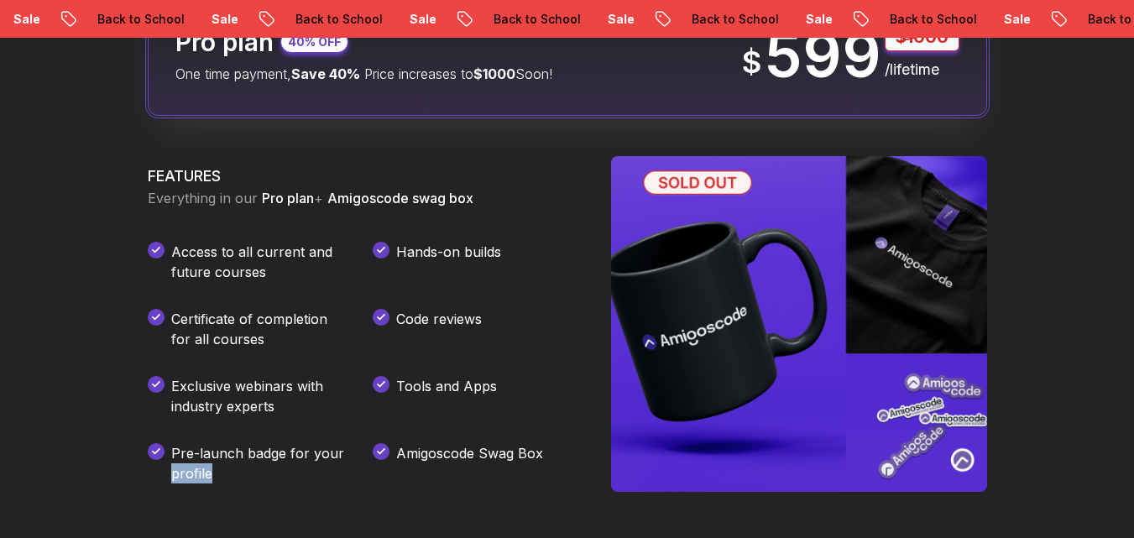
click at [211, 469] on p "Pre-launch badge for your profile" at bounding box center [258, 463] width 175 height 40
drag, startPoint x: 173, startPoint y: 247, endPoint x: 219, endPoint y: 249, distance: 46.3
click at [219, 249] on p "Access to all current and future courses" at bounding box center [258, 262] width 175 height 40
click at [229, 249] on p "Access to all current and future courses" at bounding box center [258, 262] width 175 height 40
drag, startPoint x: 235, startPoint y: 249, endPoint x: 245, endPoint y: 253, distance: 10.6
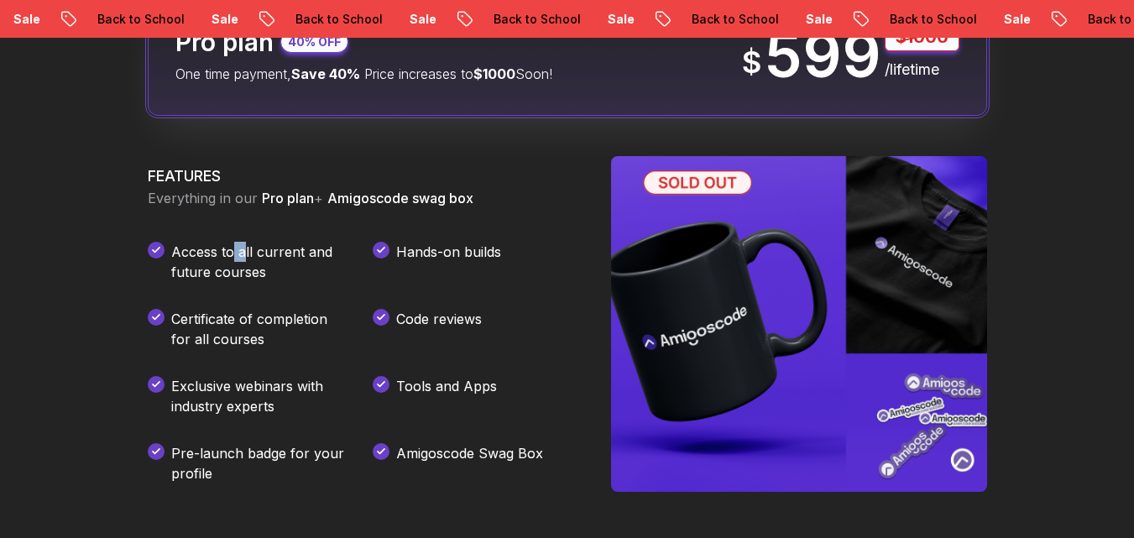
click at [245, 253] on p "Access to all current and future courses" at bounding box center [258, 262] width 175 height 40
click at [239, 250] on p "Access to all current and future courses" at bounding box center [258, 262] width 175 height 40
drag, startPoint x: 239, startPoint y: 250, endPoint x: 251, endPoint y: 250, distance: 11.8
click at [251, 250] on p "Access to all current and future courses" at bounding box center [258, 262] width 175 height 40
drag, startPoint x: 256, startPoint y: 250, endPoint x: 299, endPoint y: 250, distance: 42.8
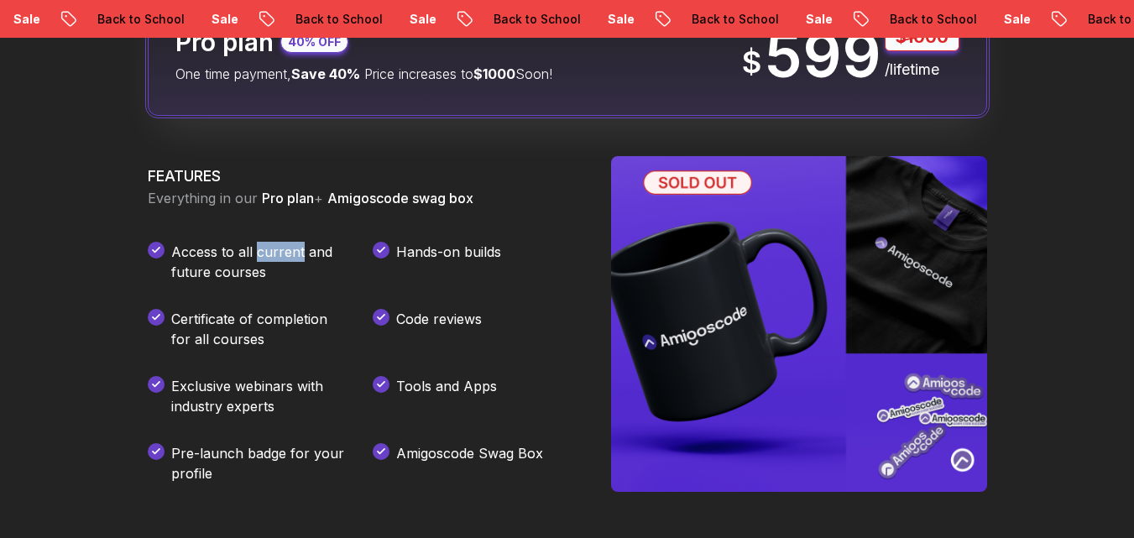
click at [299, 250] on p "Access to all current and future courses" at bounding box center [258, 262] width 175 height 40
drag, startPoint x: 306, startPoint y: 250, endPoint x: 328, endPoint y: 250, distance: 21.8
click at [328, 250] on p "Access to all current and future courses" at bounding box center [258, 262] width 175 height 40
drag, startPoint x: 171, startPoint y: 272, endPoint x: 209, endPoint y: 272, distance: 37.8
click at [209, 272] on p "Access to all current and future courses" at bounding box center [258, 262] width 175 height 40
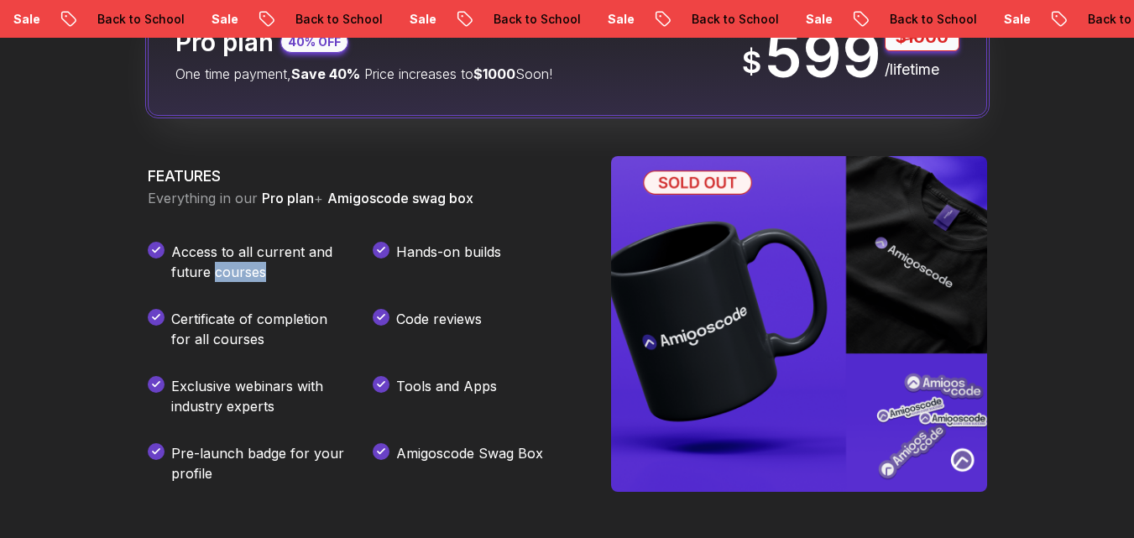
drag, startPoint x: 216, startPoint y: 272, endPoint x: 264, endPoint y: 275, distance: 48.8
click at [264, 275] on p "Access to all current and future courses" at bounding box center [258, 262] width 175 height 40
drag, startPoint x: 329, startPoint y: 198, endPoint x: 407, endPoint y: 197, distance: 78.1
click at [407, 197] on span "Amigoscode swag box" at bounding box center [400, 198] width 146 height 17
drag, startPoint x: 414, startPoint y: 196, endPoint x: 446, endPoint y: 201, distance: 32.2
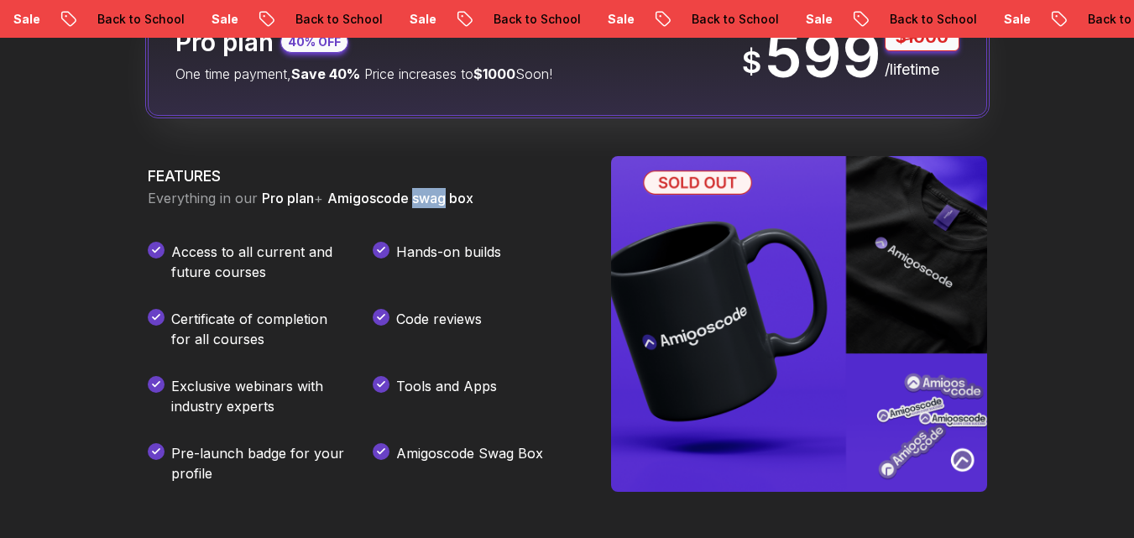
click at [446, 201] on span "Amigoscode swag box" at bounding box center [400, 198] width 146 height 17
drag, startPoint x: 451, startPoint y: 197, endPoint x: 472, endPoint y: 196, distance: 21.0
click at [472, 196] on span "Amigoscode swag box" at bounding box center [400, 198] width 146 height 17
drag, startPoint x: 149, startPoint y: 173, endPoint x: 228, endPoint y: 167, distance: 79.1
click at [228, 167] on h3 "FEATURES" at bounding box center [359, 177] width 423 height 24
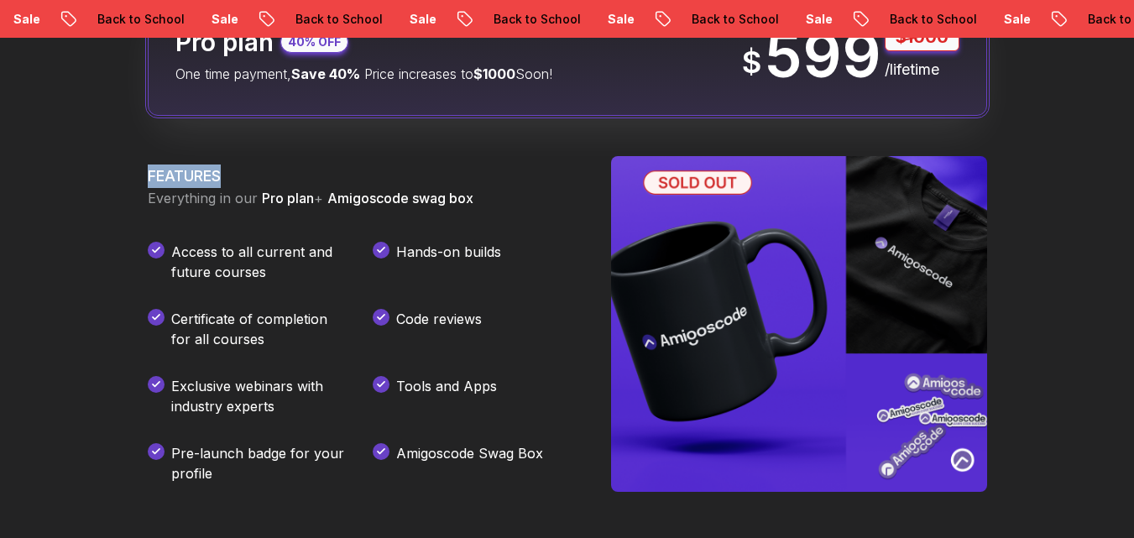
click at [268, 166] on h3 "FEATURES" at bounding box center [359, 177] width 423 height 24
drag, startPoint x: 172, startPoint y: 251, endPoint x: 219, endPoint y: 249, distance: 47.1
click at [219, 249] on p "Access to all current and future courses" at bounding box center [258, 262] width 175 height 40
drag, startPoint x: 220, startPoint y: 250, endPoint x: 233, endPoint y: 250, distance: 12.6
click at [233, 250] on p "Access to all current and future courses" at bounding box center [258, 262] width 175 height 40
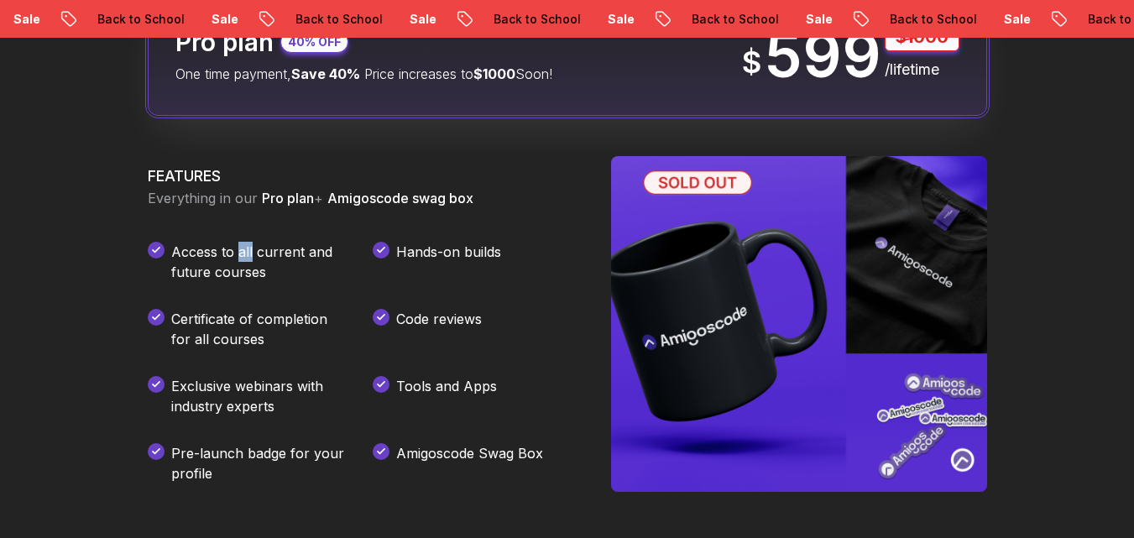
drag, startPoint x: 239, startPoint y: 251, endPoint x: 250, endPoint y: 251, distance: 10.9
click at [250, 251] on p "Access to all current and future courses" at bounding box center [258, 262] width 175 height 40
drag, startPoint x: 172, startPoint y: 315, endPoint x: 236, endPoint y: 317, distance: 63.9
click at [236, 317] on p "Certificate of completion for all courses" at bounding box center [258, 329] width 175 height 40
drag, startPoint x: 242, startPoint y: 317, endPoint x: 254, endPoint y: 315, distance: 12.0
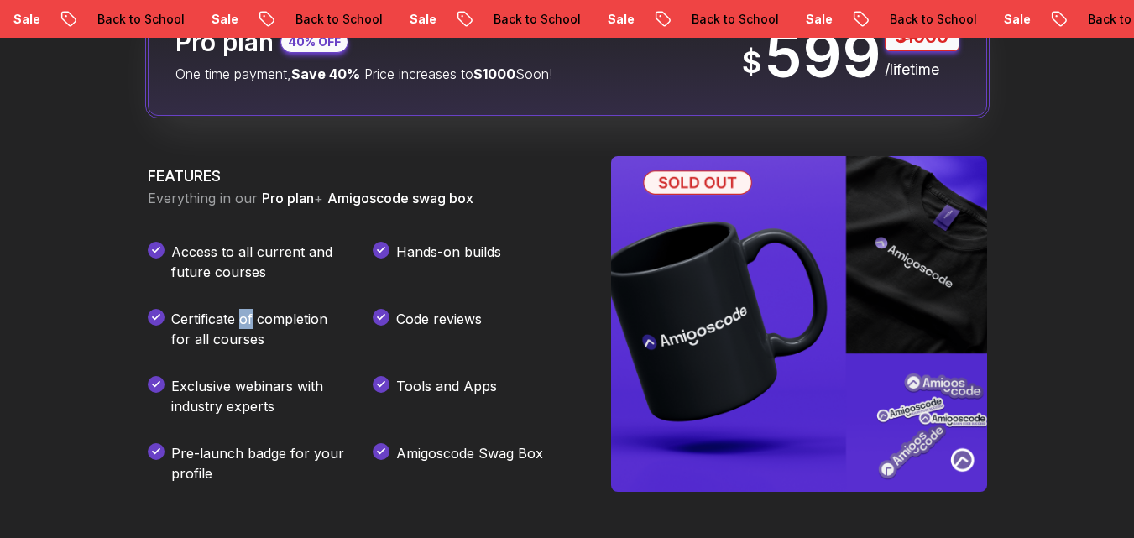
click at [254, 315] on p "Certificate of completion for all courses" at bounding box center [258, 329] width 175 height 40
drag, startPoint x: 259, startPoint y: 316, endPoint x: 326, endPoint y: 311, distance: 67.4
click at [326, 311] on p "Certificate of completion for all courses" at bounding box center [258, 329] width 175 height 40
drag, startPoint x: 400, startPoint y: 317, endPoint x: 483, endPoint y: 315, distance: 83.2
click at [483, 315] on div "Code reviews" at bounding box center [472, 329] width 198 height 40
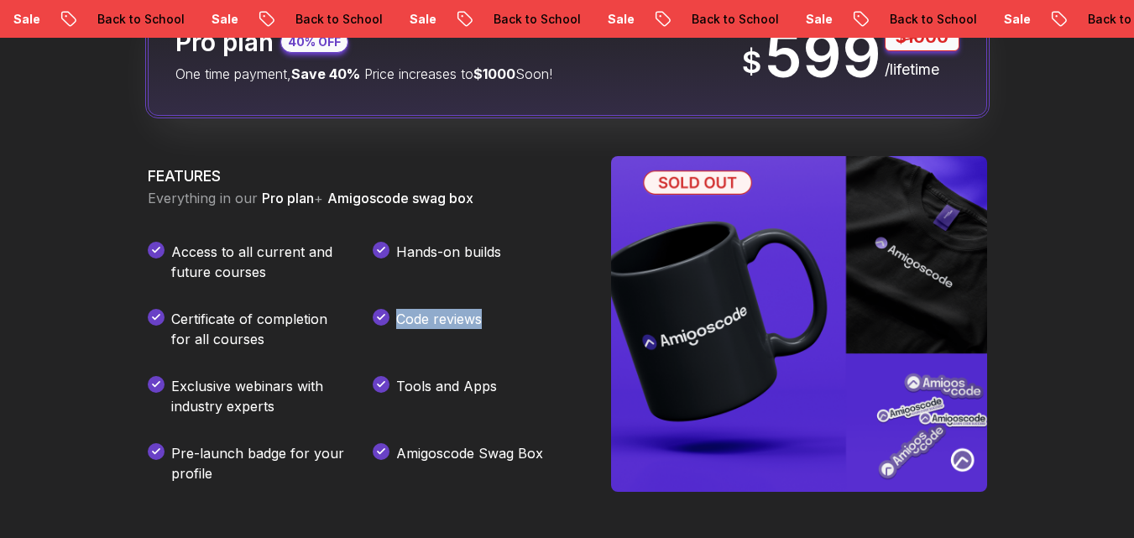
click at [483, 340] on div "Code reviews" at bounding box center [472, 329] width 198 height 40
drag, startPoint x: 396, startPoint y: 380, endPoint x: 496, endPoint y: 386, distance: 100.1
click at [496, 386] on div "Tools and Apps" at bounding box center [472, 396] width 198 height 40
click at [495, 423] on div "Access to all current and future courses Hands-on builds Certificate of complet…" at bounding box center [359, 363] width 423 height 242
drag, startPoint x: 397, startPoint y: 451, endPoint x: 472, endPoint y: 458, distance: 75.1
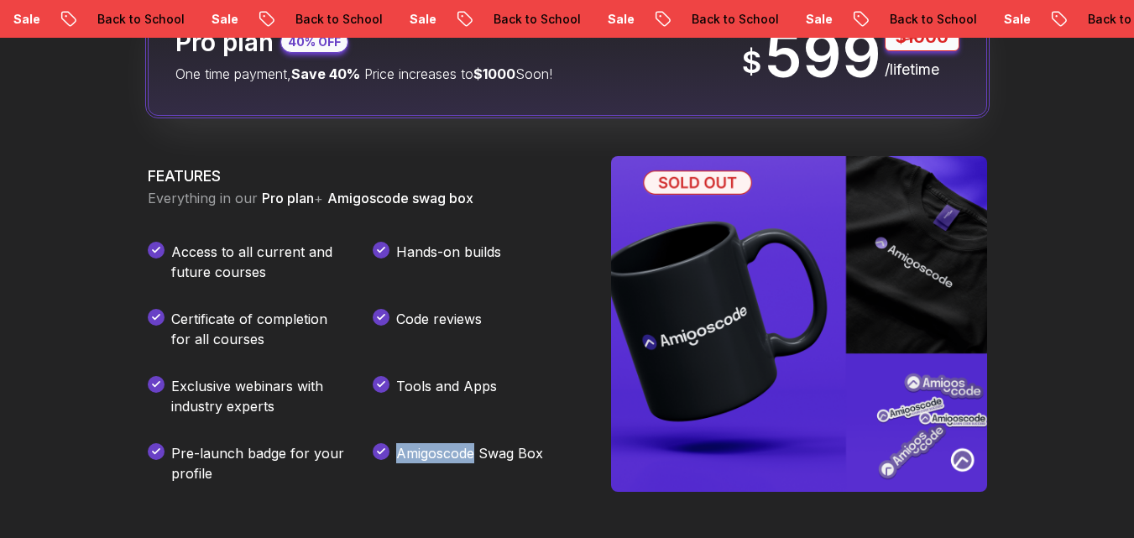
click at [472, 458] on p "Amigoscode Swag Box" at bounding box center [469, 463] width 147 height 40
drag, startPoint x: 480, startPoint y: 451, endPoint x: 514, endPoint y: 453, distance: 33.6
click at [514, 453] on p "Amigoscode Swag Box" at bounding box center [469, 463] width 147 height 40
drag, startPoint x: 521, startPoint y: 453, endPoint x: 542, endPoint y: 453, distance: 21.0
click at [542, 453] on p "Amigoscode Swag Box" at bounding box center [469, 463] width 147 height 40
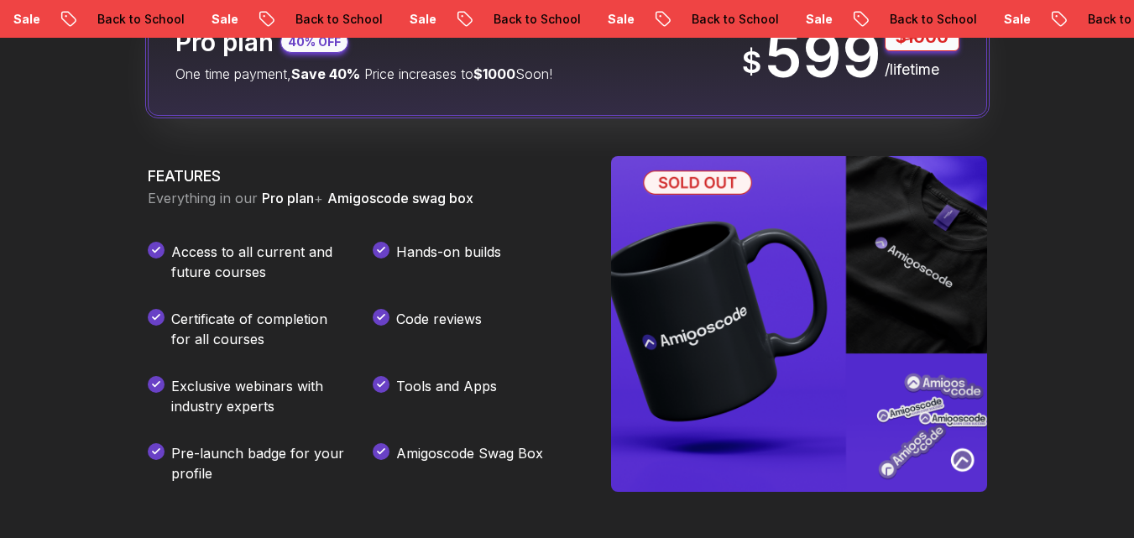
click at [319, 467] on p "Pre-launch badge for your profile" at bounding box center [258, 463] width 175 height 40
drag, startPoint x: 172, startPoint y: 451, endPoint x: 190, endPoint y: 454, distance: 18.0
click at [190, 454] on p "Pre-launch badge for your profile" at bounding box center [258, 463] width 175 height 40
drag, startPoint x: 198, startPoint y: 454, endPoint x: 239, endPoint y: 453, distance: 41.2
click at [239, 453] on p "Pre-launch badge for your profile" at bounding box center [258, 463] width 175 height 40
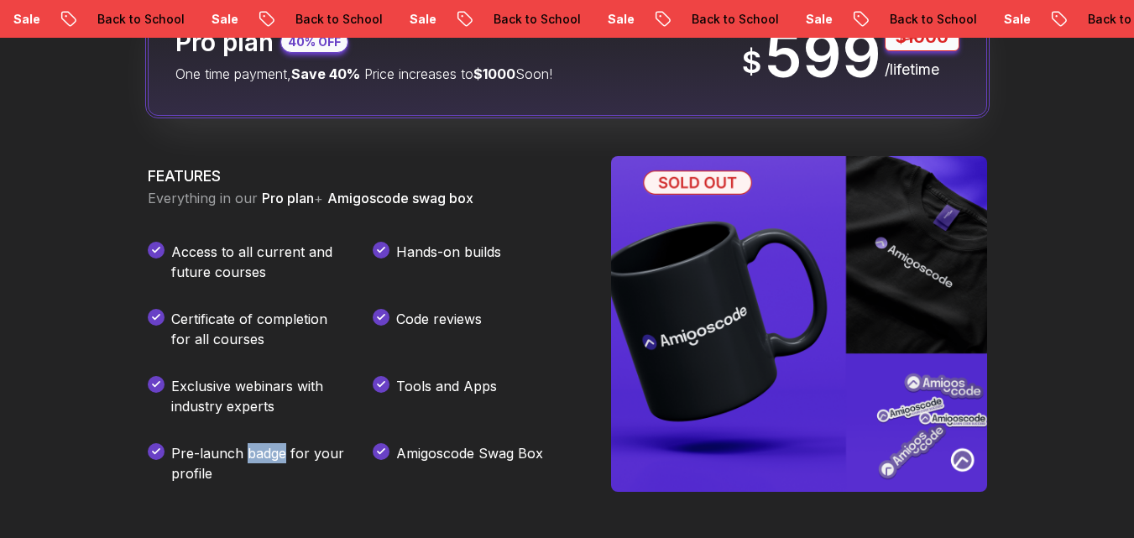
drag, startPoint x: 244, startPoint y: 453, endPoint x: 284, endPoint y: 453, distance: 40.3
click at [284, 453] on p "Pre-launch badge for your profile" at bounding box center [258, 463] width 175 height 40
drag, startPoint x: 289, startPoint y: 453, endPoint x: 306, endPoint y: 453, distance: 17.6
click at [306, 453] on p "Pre-launch badge for your profile" at bounding box center [258, 463] width 175 height 40
drag, startPoint x: 312, startPoint y: 453, endPoint x: 341, endPoint y: 453, distance: 28.5
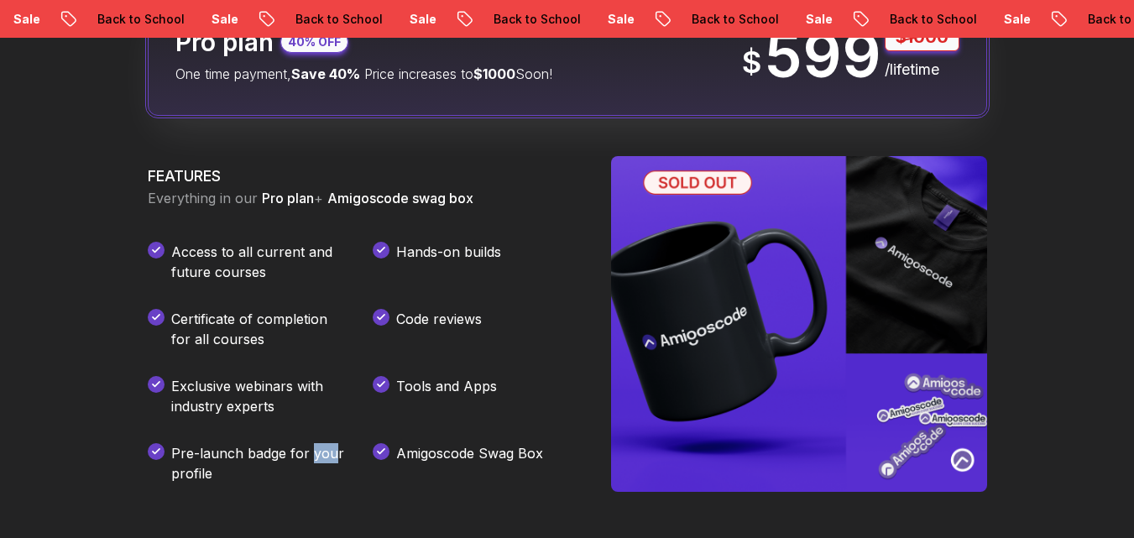
click at [341, 453] on p "Pre-launch badge for your profile" at bounding box center [258, 463] width 175 height 40
drag, startPoint x: 171, startPoint y: 474, endPoint x: 217, endPoint y: 476, distance: 46.3
click at [217, 476] on p "Pre-launch badge for your profile" at bounding box center [258, 463] width 175 height 40
